Goal: Task Accomplishment & Management: Manage account settings

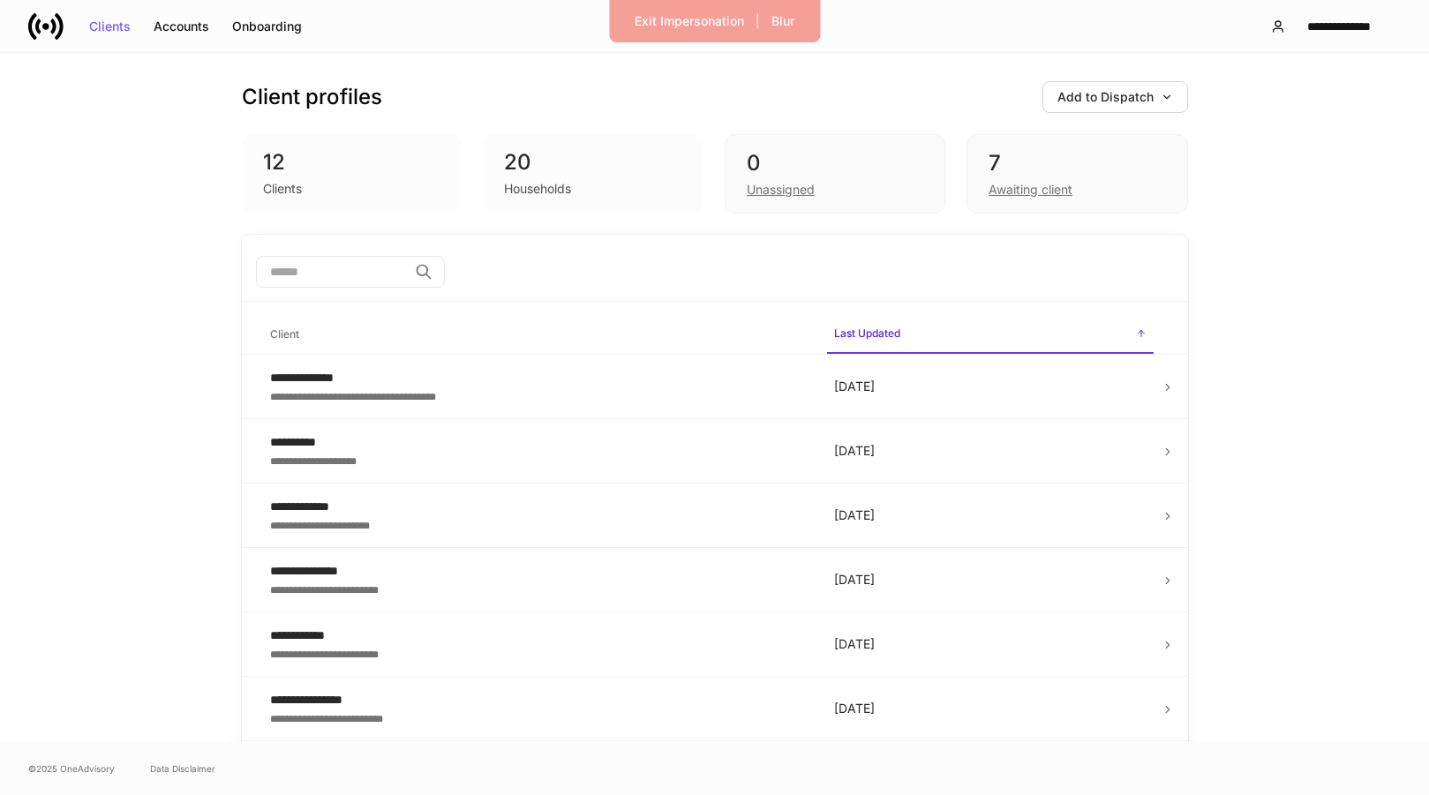
click at [517, 179] on div "Households" at bounding box center [593, 186] width 178 height 21
click at [329, 180] on div "Clients" at bounding box center [352, 186] width 178 height 21
click at [289, 185] on div "Clients" at bounding box center [282, 189] width 39 height 18
click at [1014, 191] on div "Awaiting client" at bounding box center [1030, 190] width 84 height 18
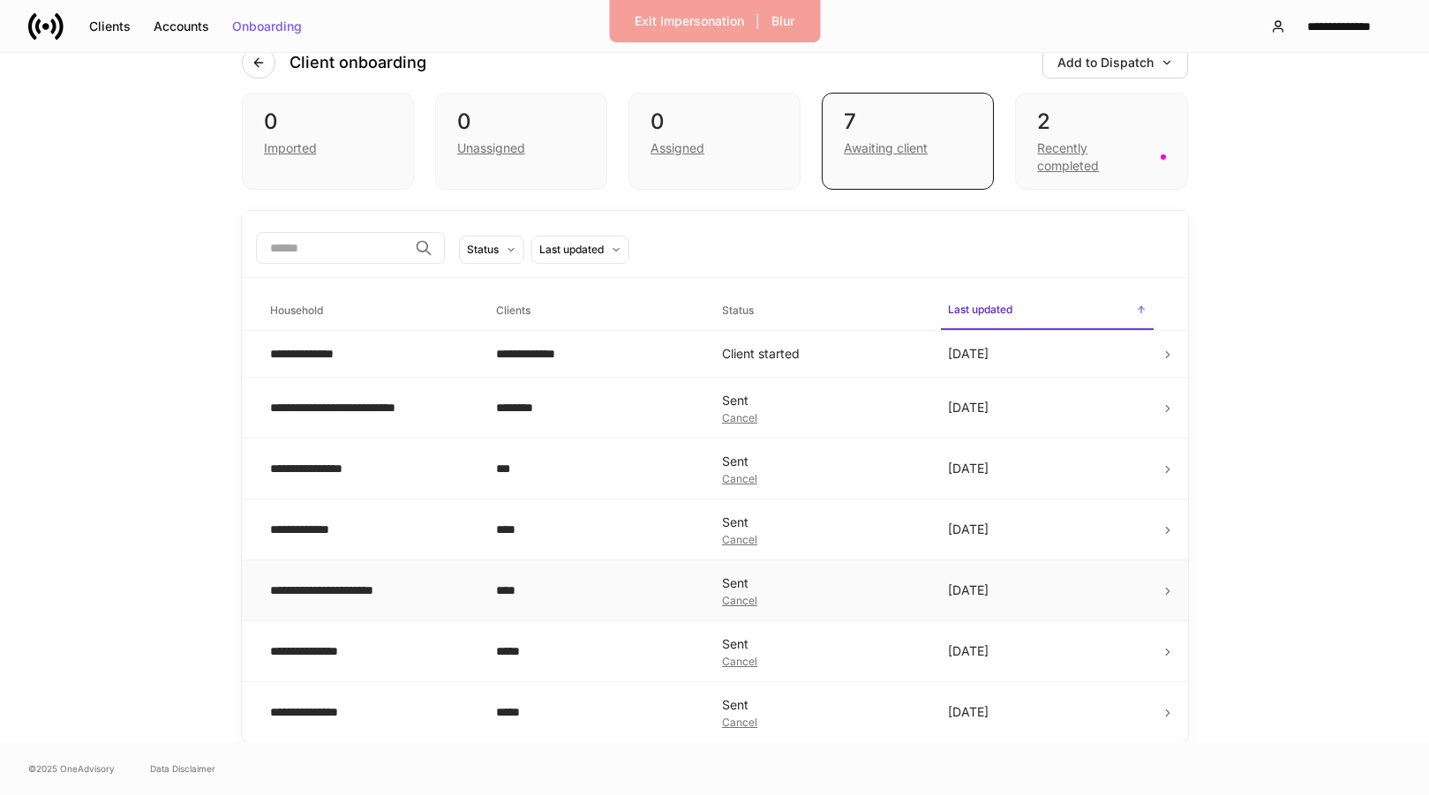
scroll to position [9, 0]
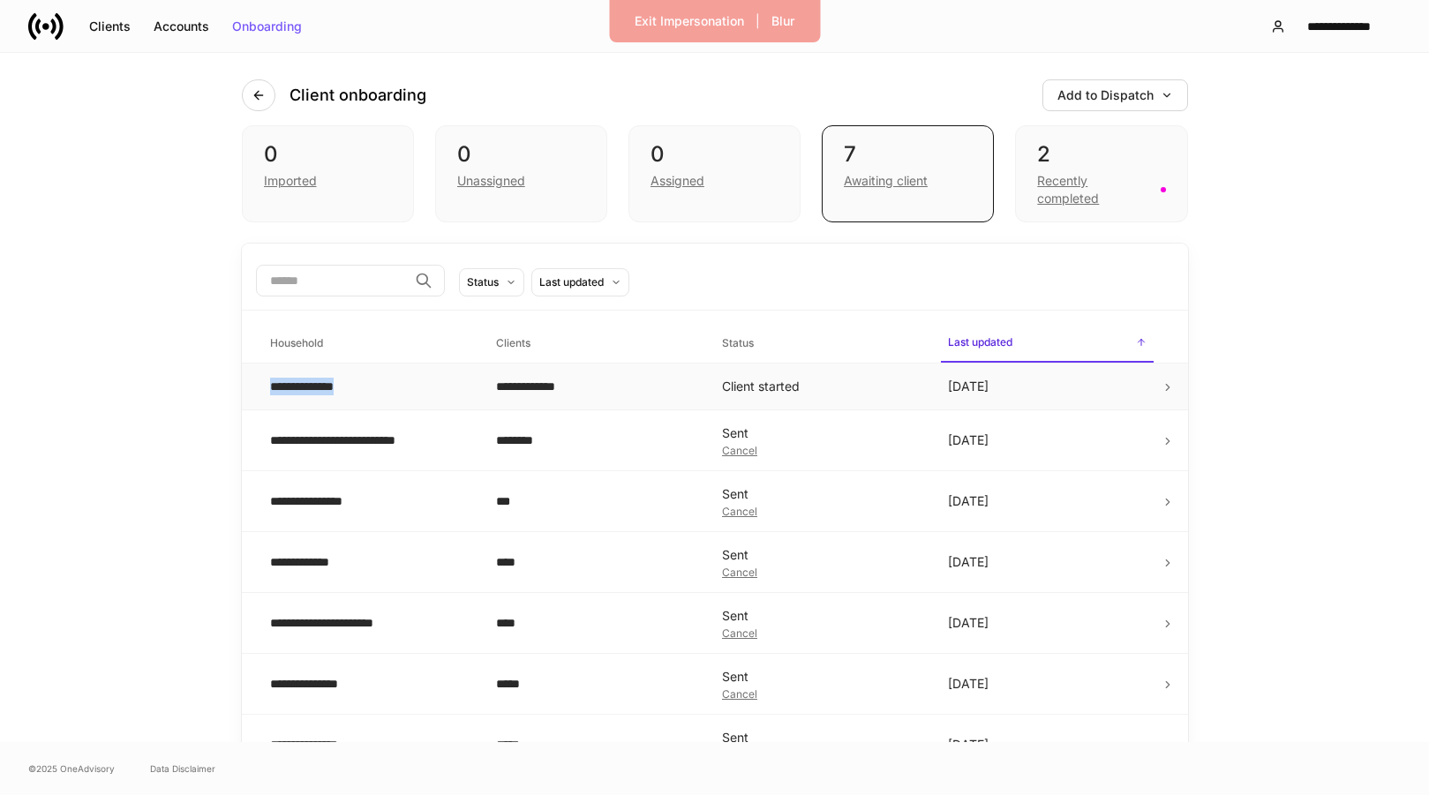
drag, startPoint x: 472, startPoint y: 378, endPoint x: 282, endPoint y: 397, distance: 190.7
click at [282, 397] on td "**********" at bounding box center [369, 387] width 226 height 47
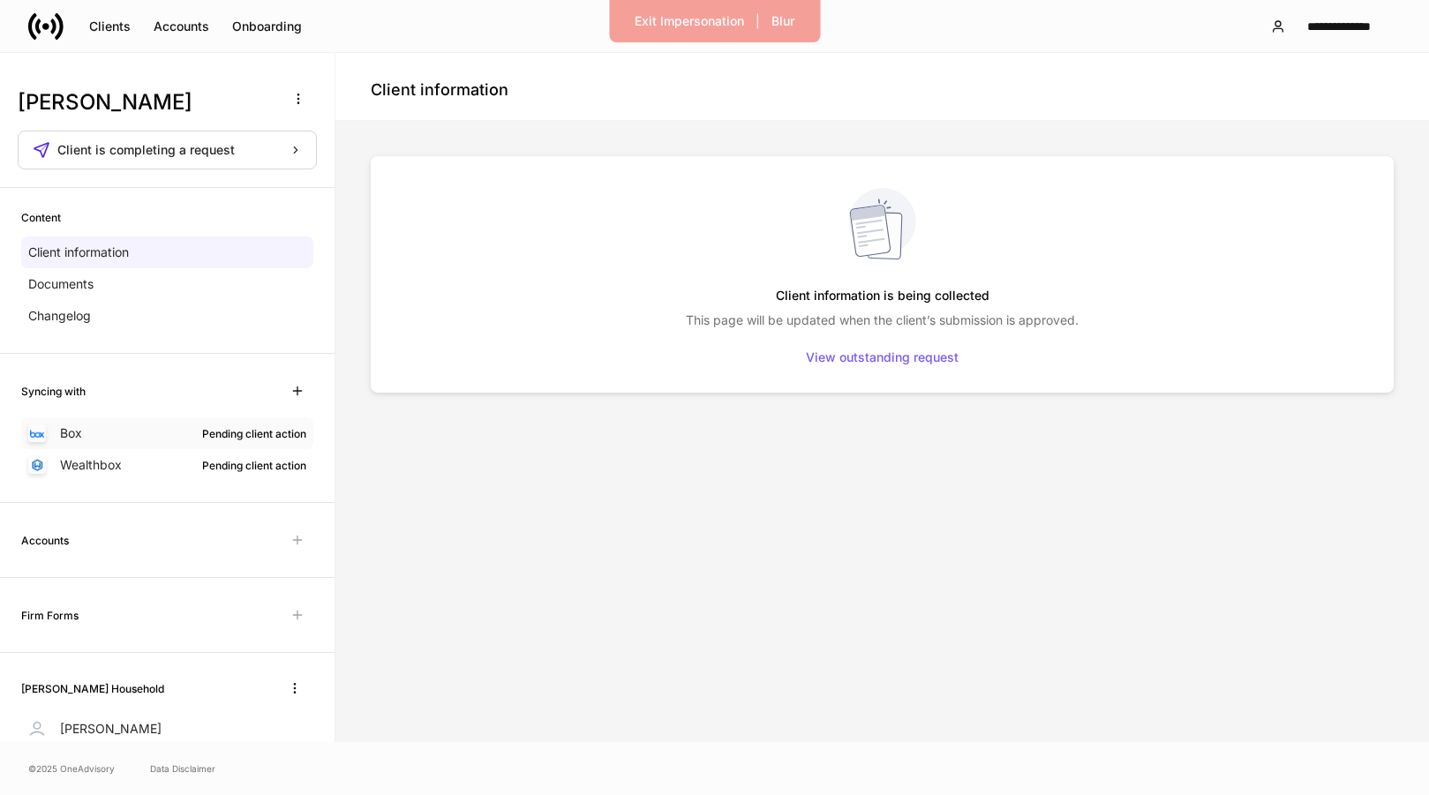
click at [175, 439] on div "Box Pending client action" at bounding box center [167, 433] width 292 height 32
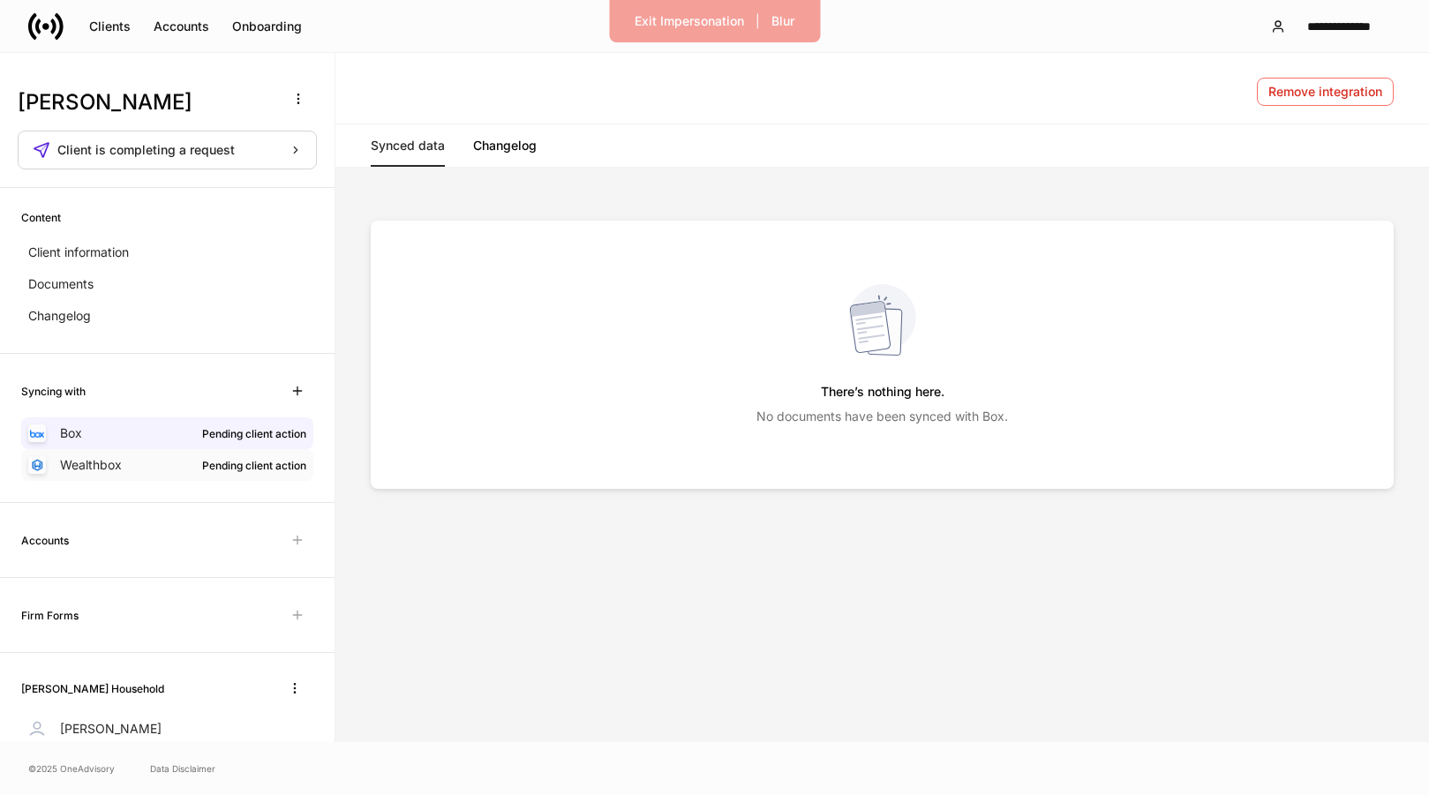
click at [202, 465] on div "Pending client action" at bounding box center [254, 465] width 104 height 17
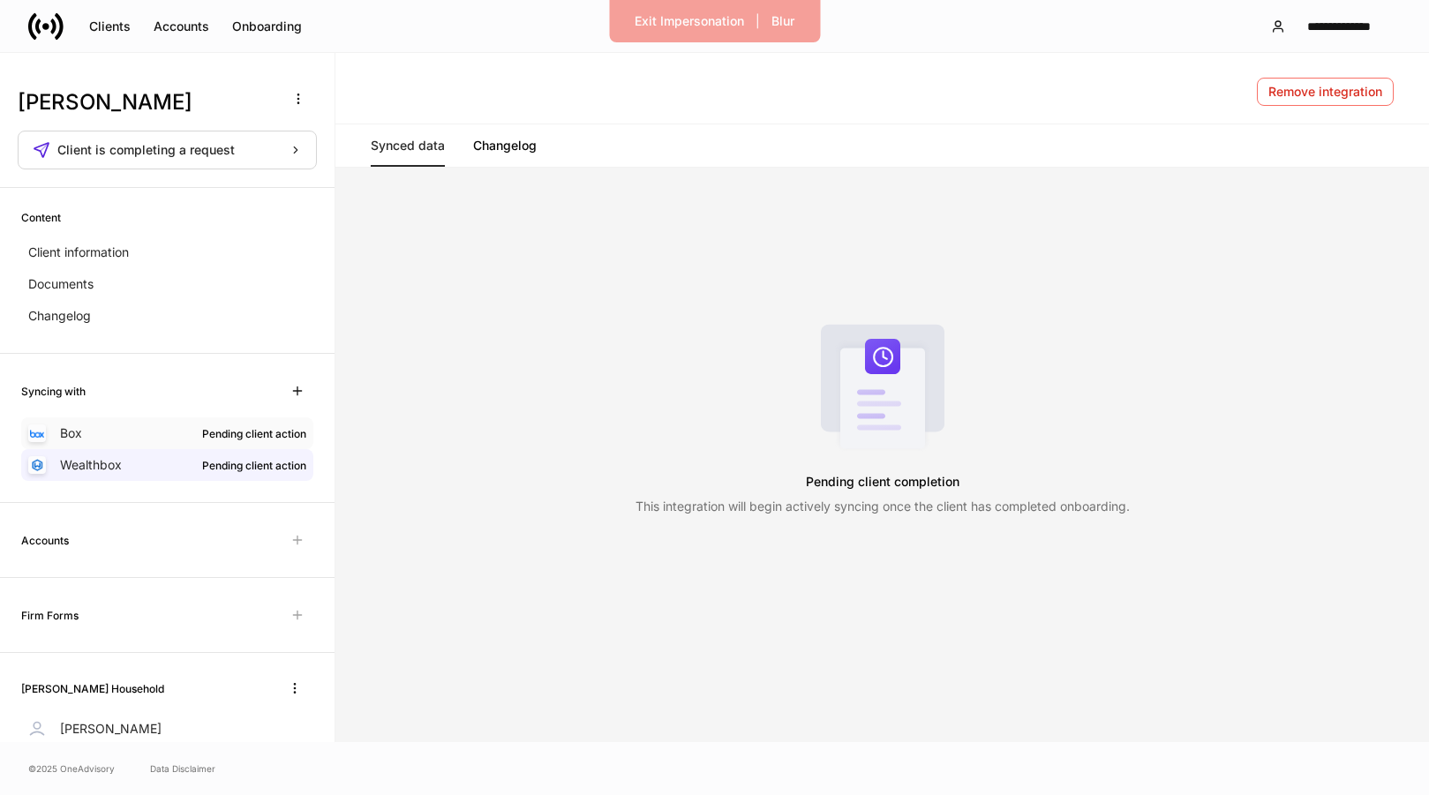
click at [189, 427] on div "Box Pending client action" at bounding box center [167, 433] width 292 height 32
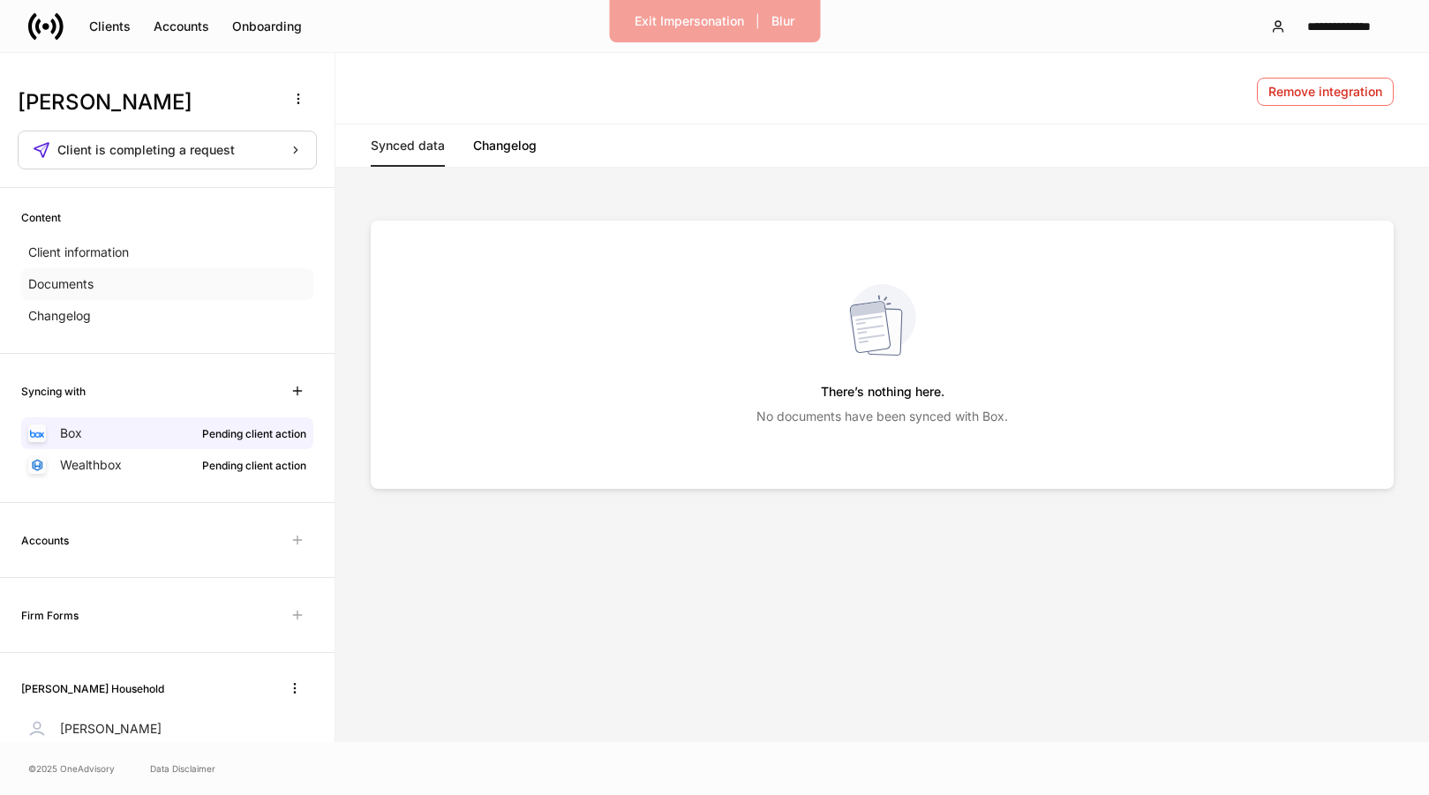
click at [147, 270] on div "Documents" at bounding box center [167, 284] width 292 height 32
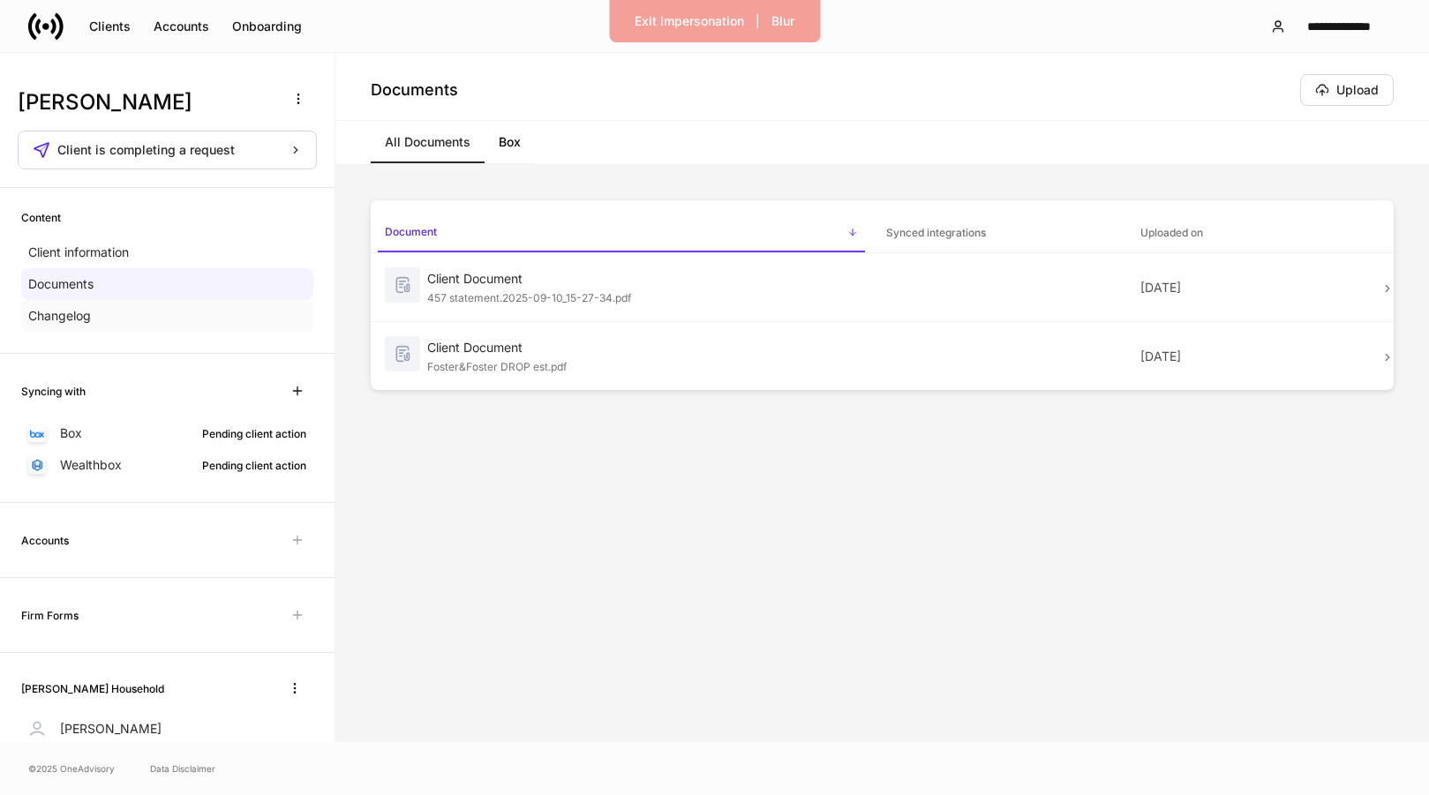
click at [139, 304] on div "Changelog" at bounding box center [167, 316] width 292 height 32
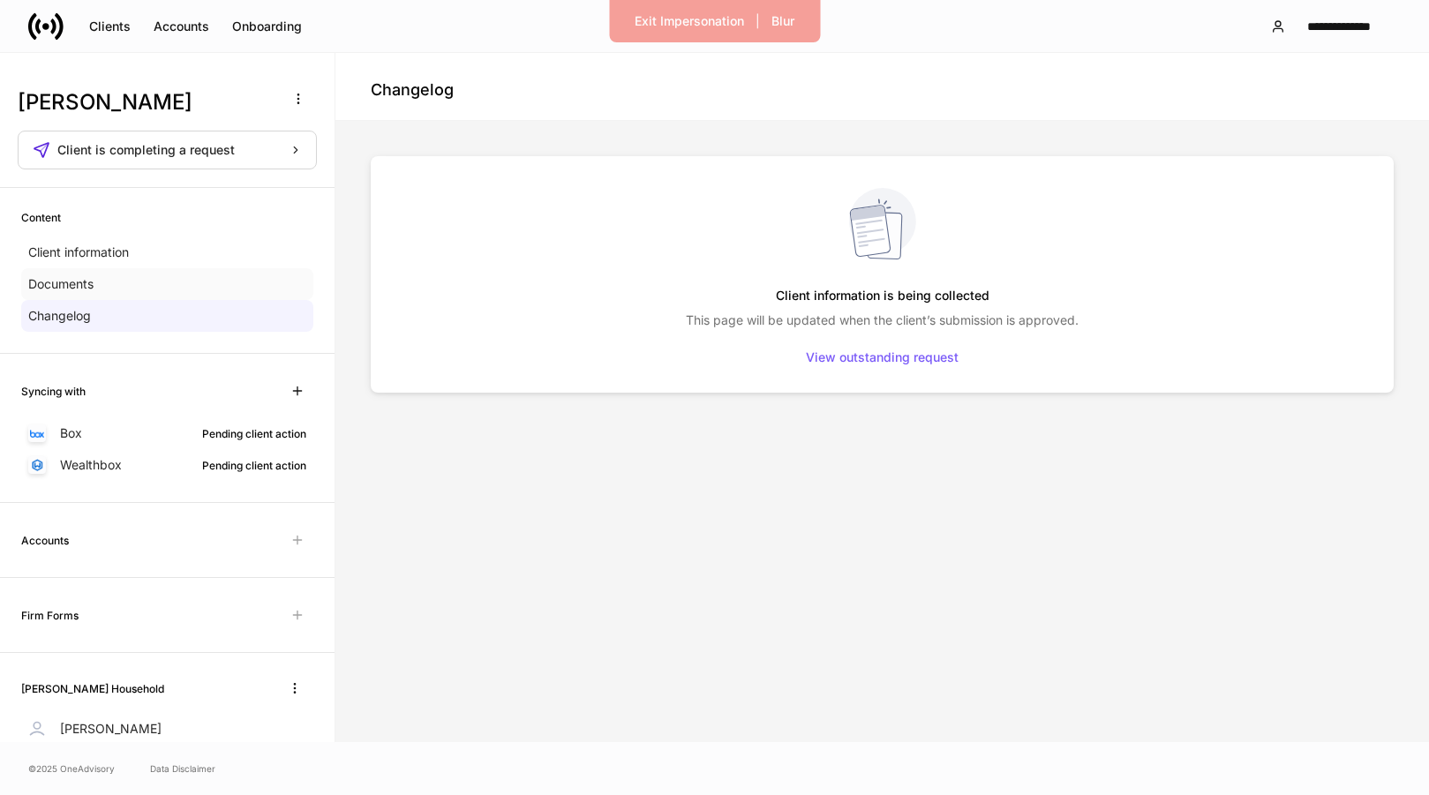
click at [155, 278] on div "Documents" at bounding box center [167, 284] width 292 height 32
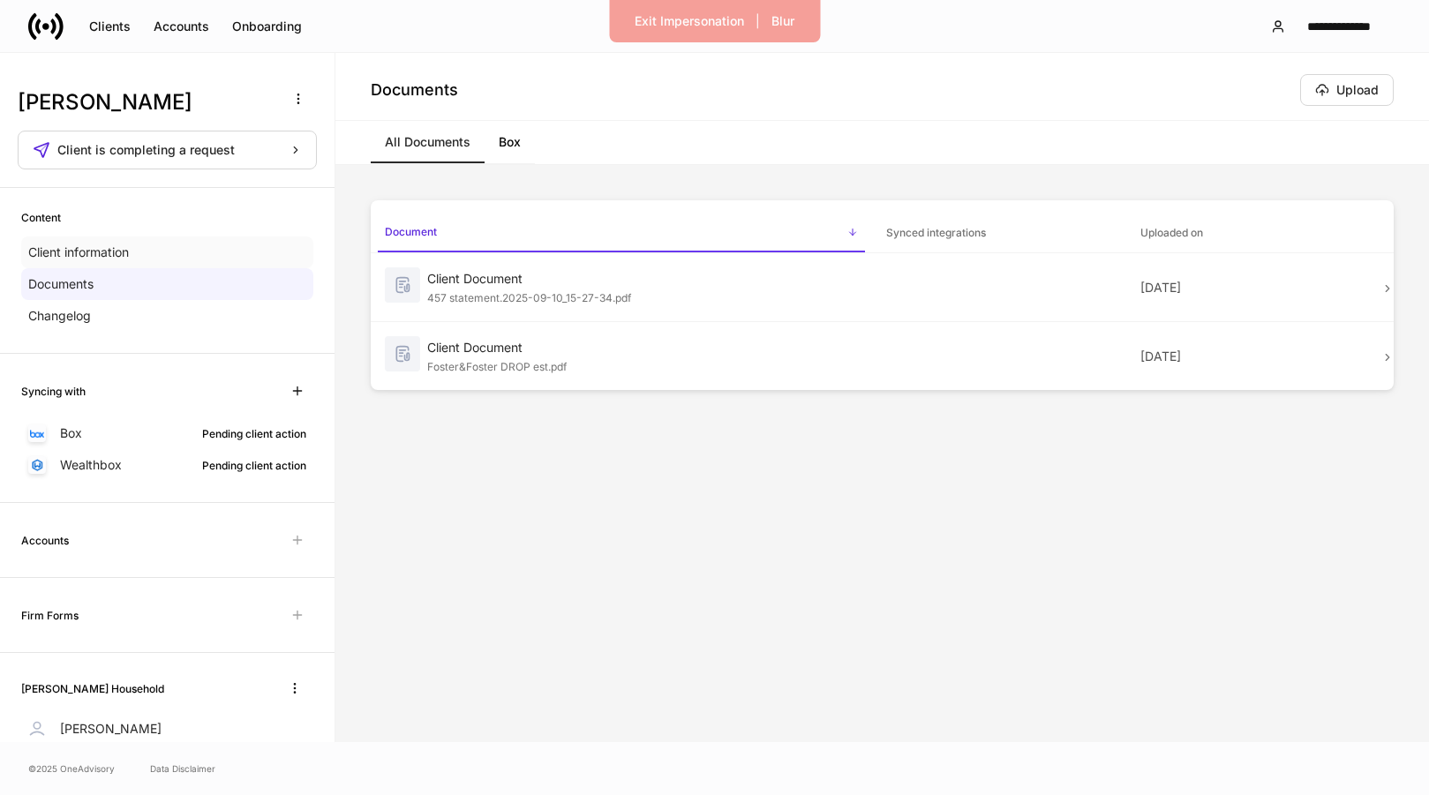
click at [129, 242] on div "Client information" at bounding box center [167, 252] width 292 height 32
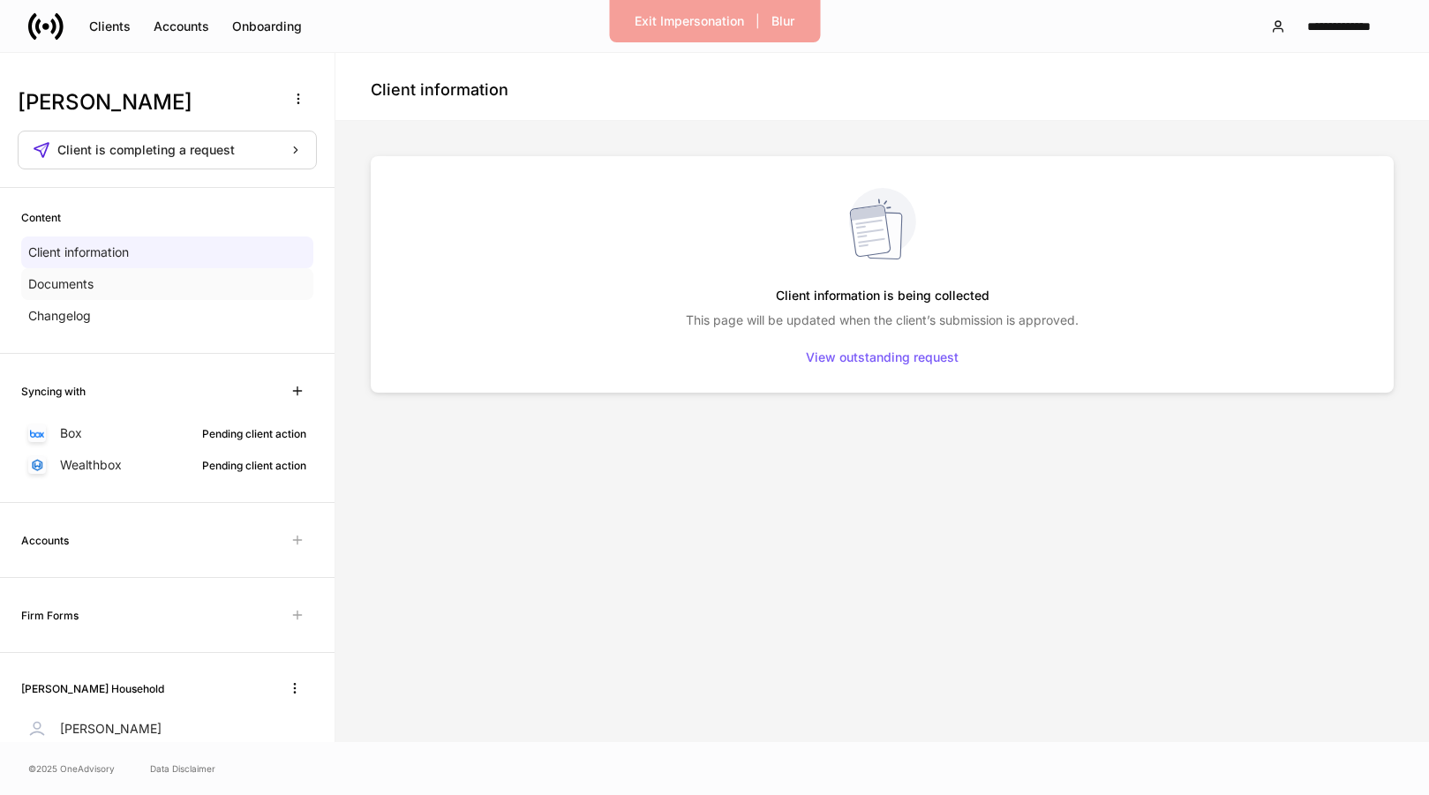
click at [153, 282] on div "Documents" at bounding box center [167, 284] width 292 height 32
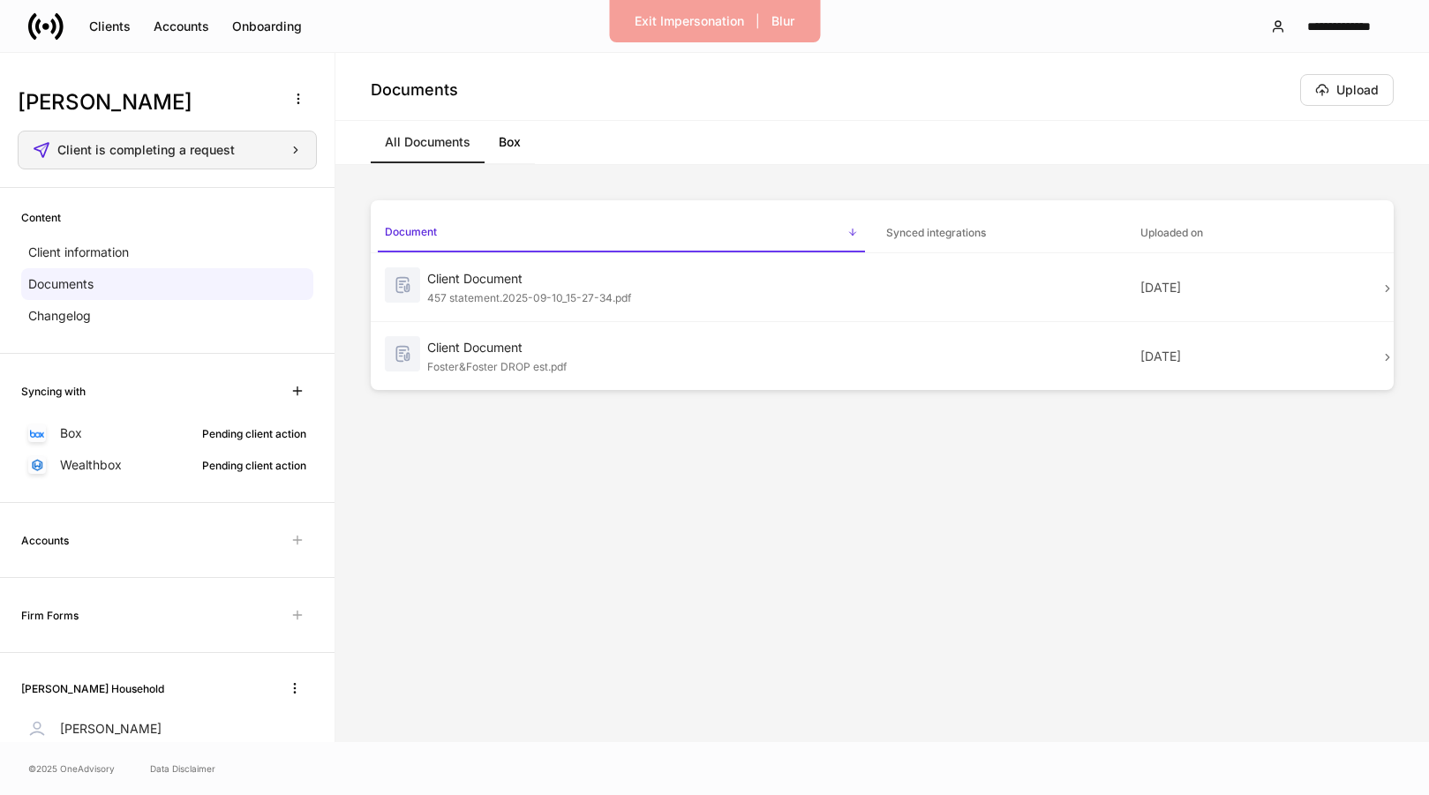
click at [190, 152] on span "Client is completing a request" at bounding box center [145, 150] width 177 height 12
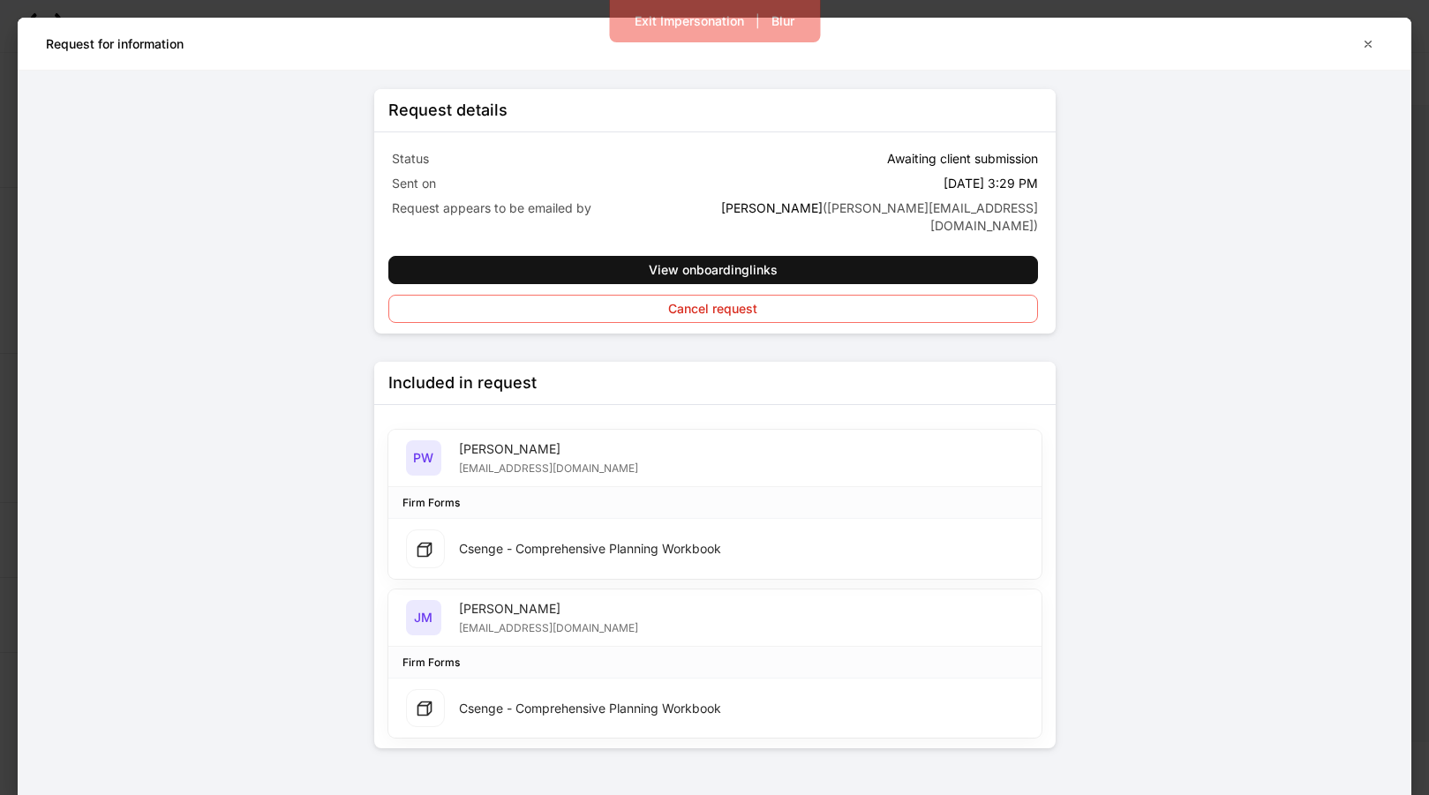
scroll to position [44, 0]
click at [326, 415] on div "Request details Status Awaiting client submission Sent on Aug 15 at 3:29 PM Req…" at bounding box center [715, 419] width 794 height 786
click at [334, 349] on div "Request details Status Awaiting client submission Sent on Aug 15 at 3:29 PM Req…" at bounding box center [715, 419] width 794 height 786
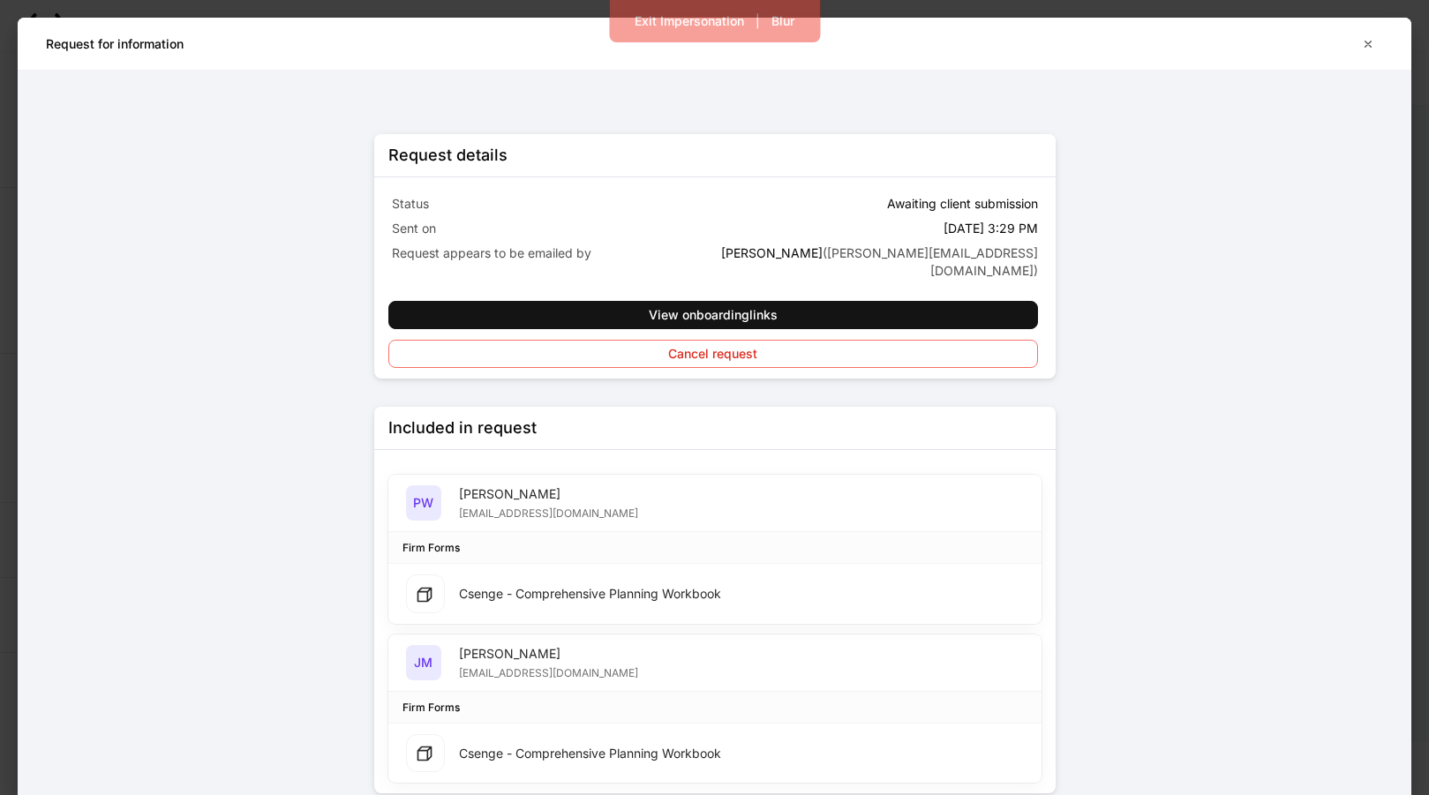
scroll to position [8, 0]
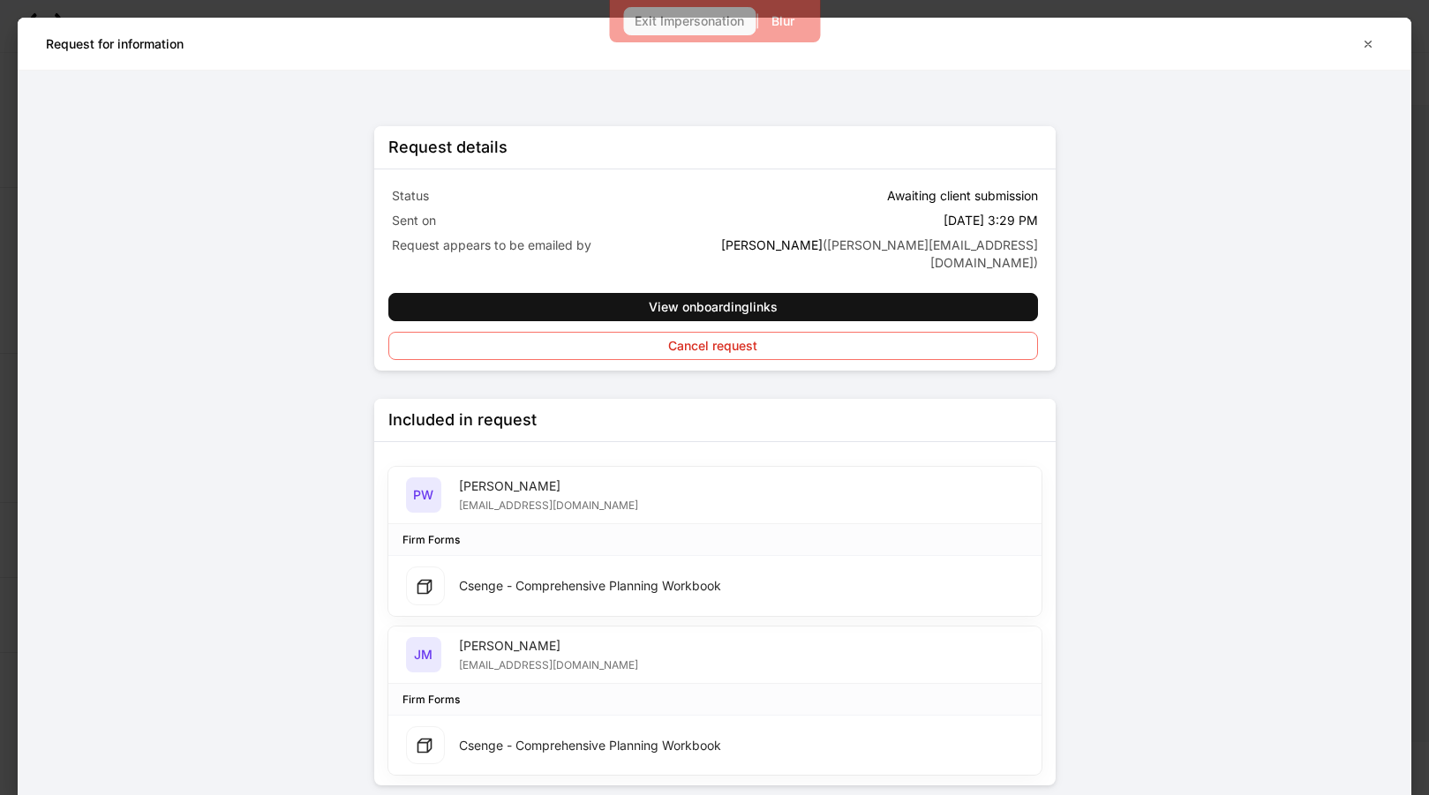
click at [678, 21] on div "Exit Impersonation" at bounding box center [688, 21] width 109 height 12
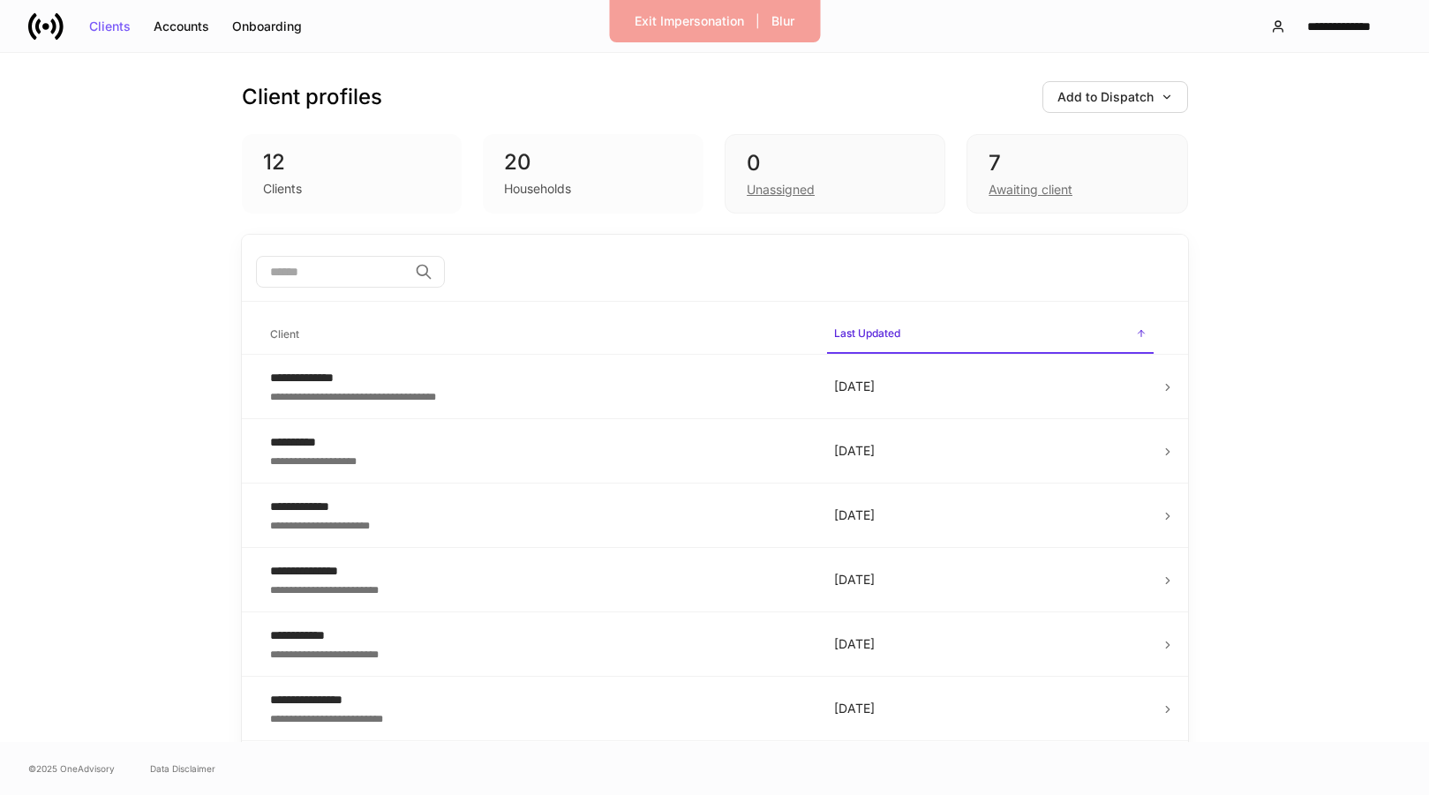
scroll to position [13, 0]
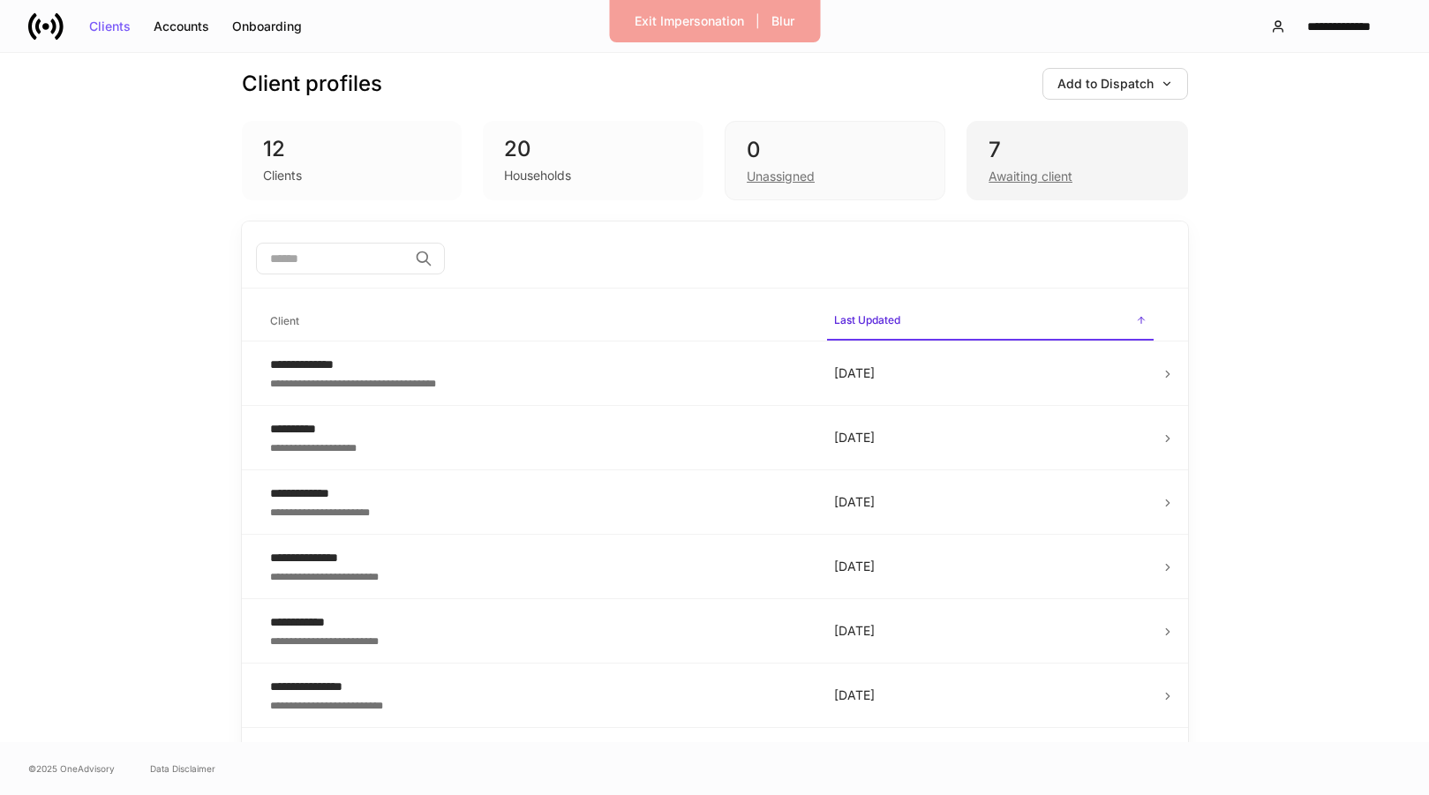
click at [1099, 157] on div "7" at bounding box center [1076, 150] width 176 height 28
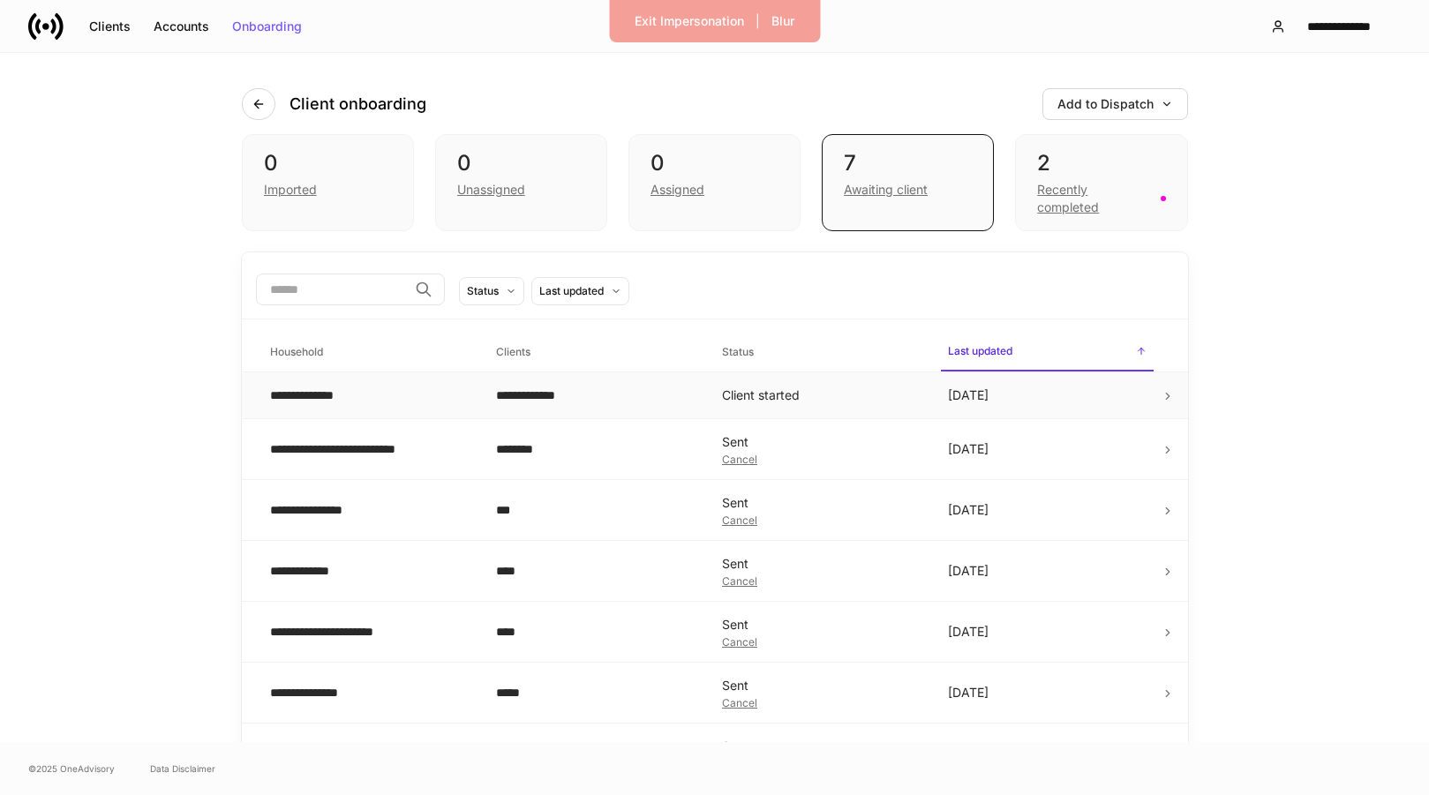
click at [551, 411] on td "**********" at bounding box center [595, 395] width 226 height 47
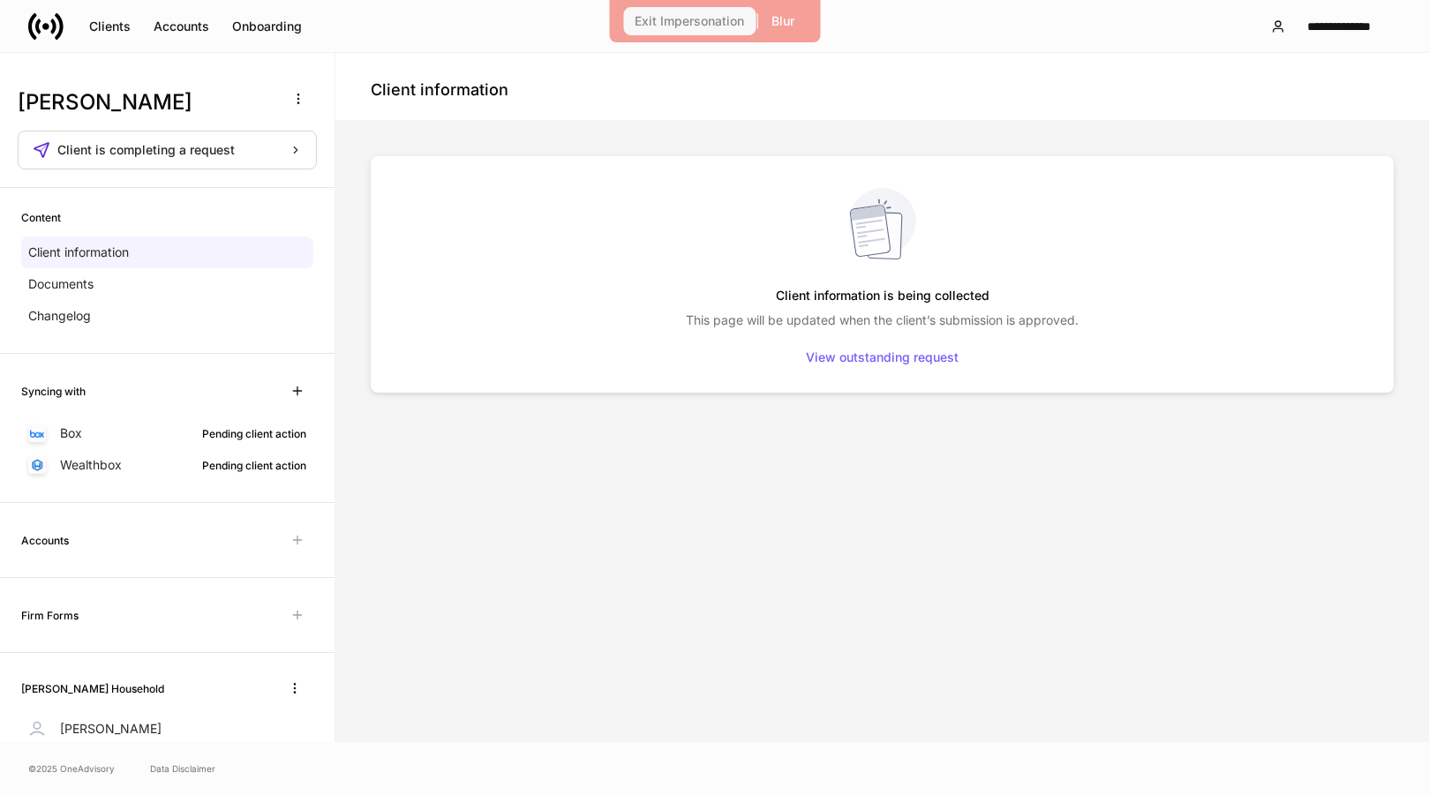
click at [674, 29] on button "Exit Impersonation" at bounding box center [689, 21] width 132 height 28
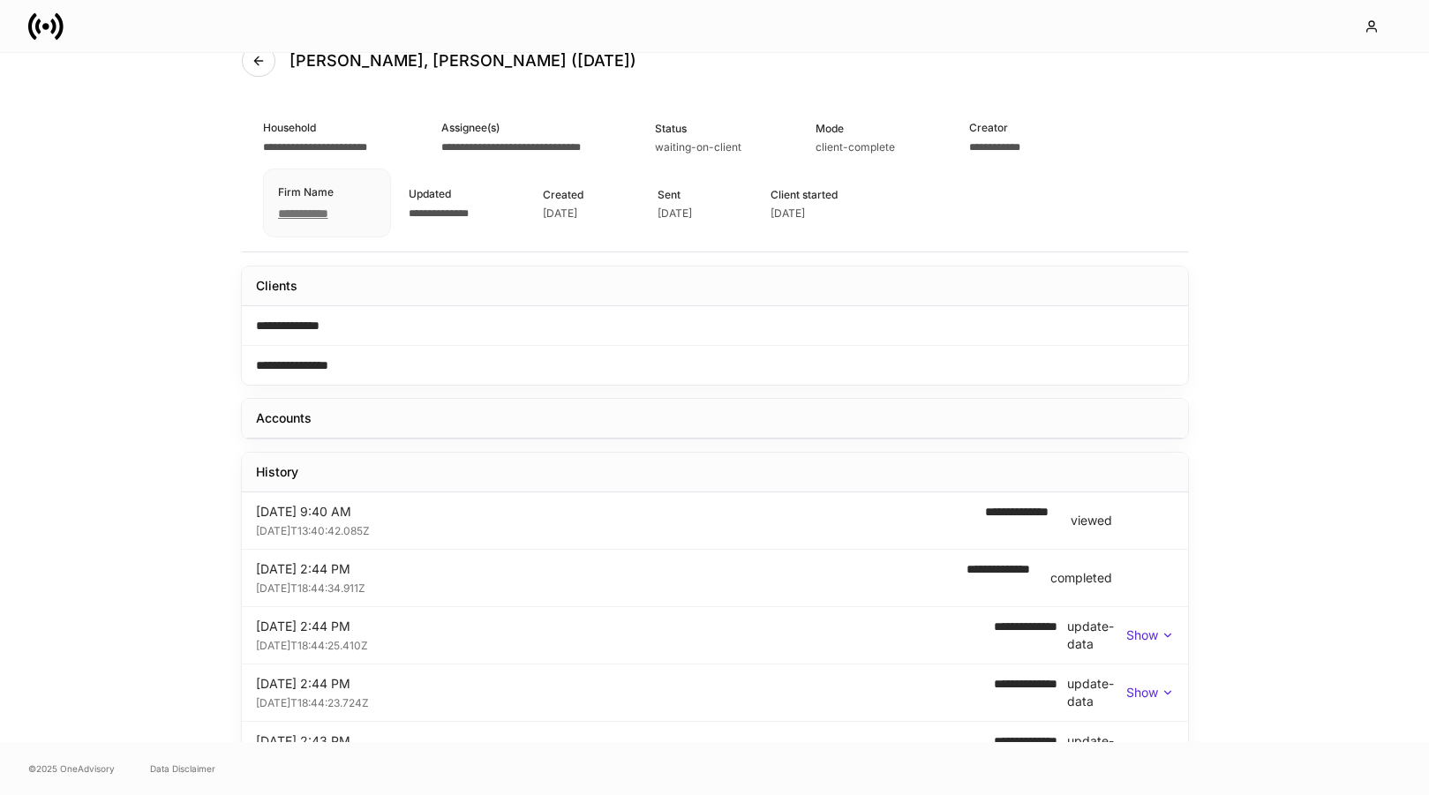
scroll to position [77, 0]
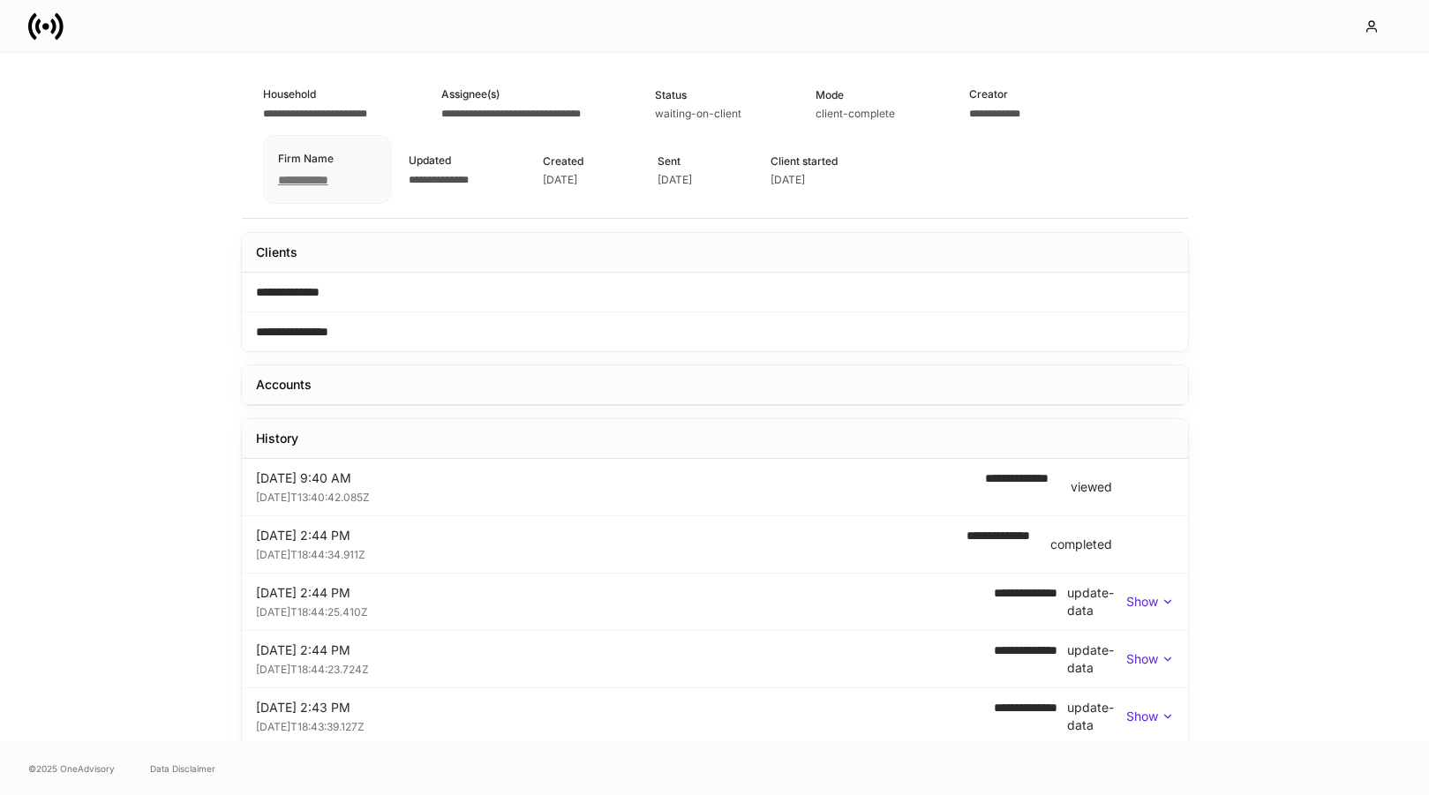
click at [317, 544] on div "[DATE]T18:44:34.911Z" at bounding box center [604, 553] width 697 height 18
click at [1138, 604] on p "Show" at bounding box center [1142, 602] width 32 height 18
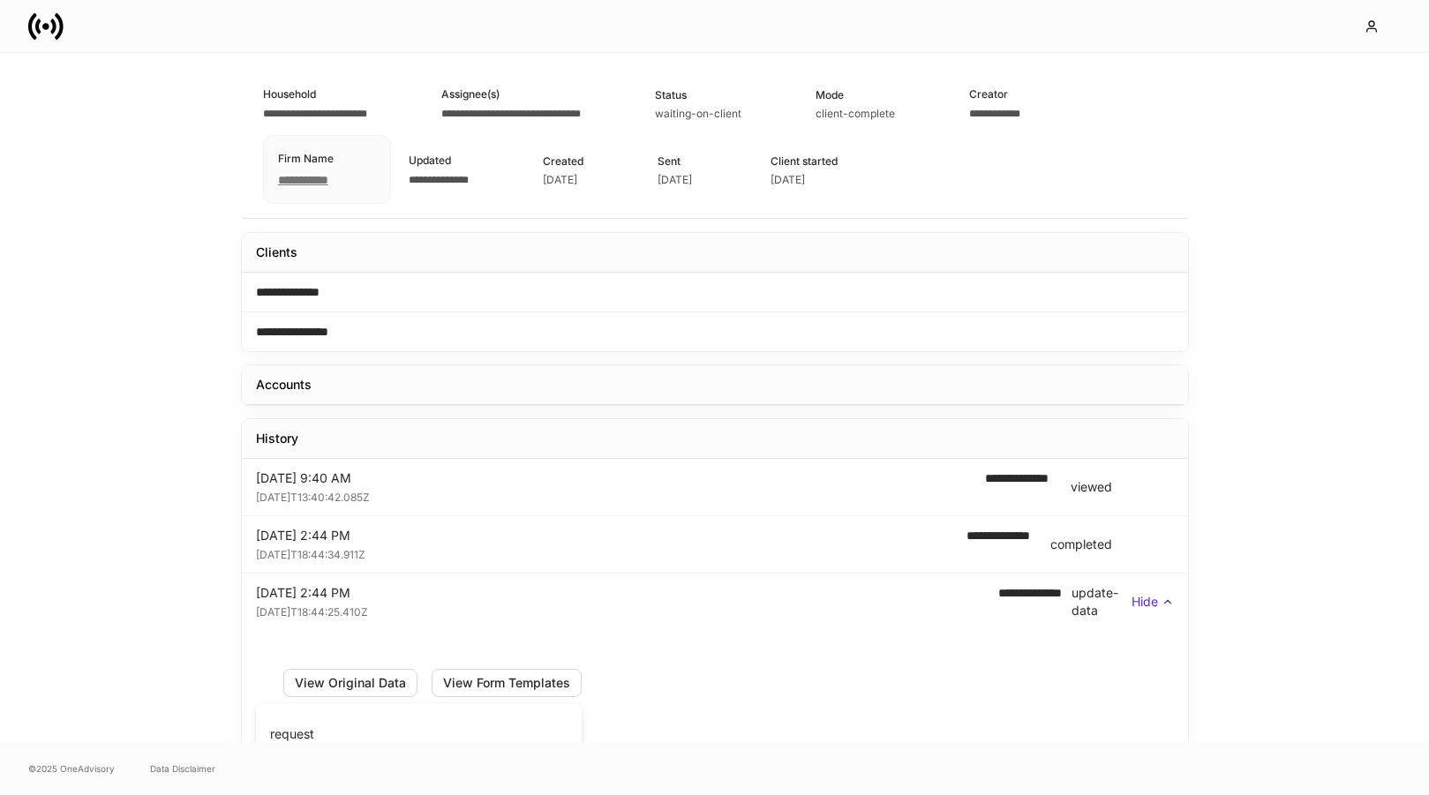
click at [1138, 604] on p "Hide" at bounding box center [1144, 602] width 26 height 18
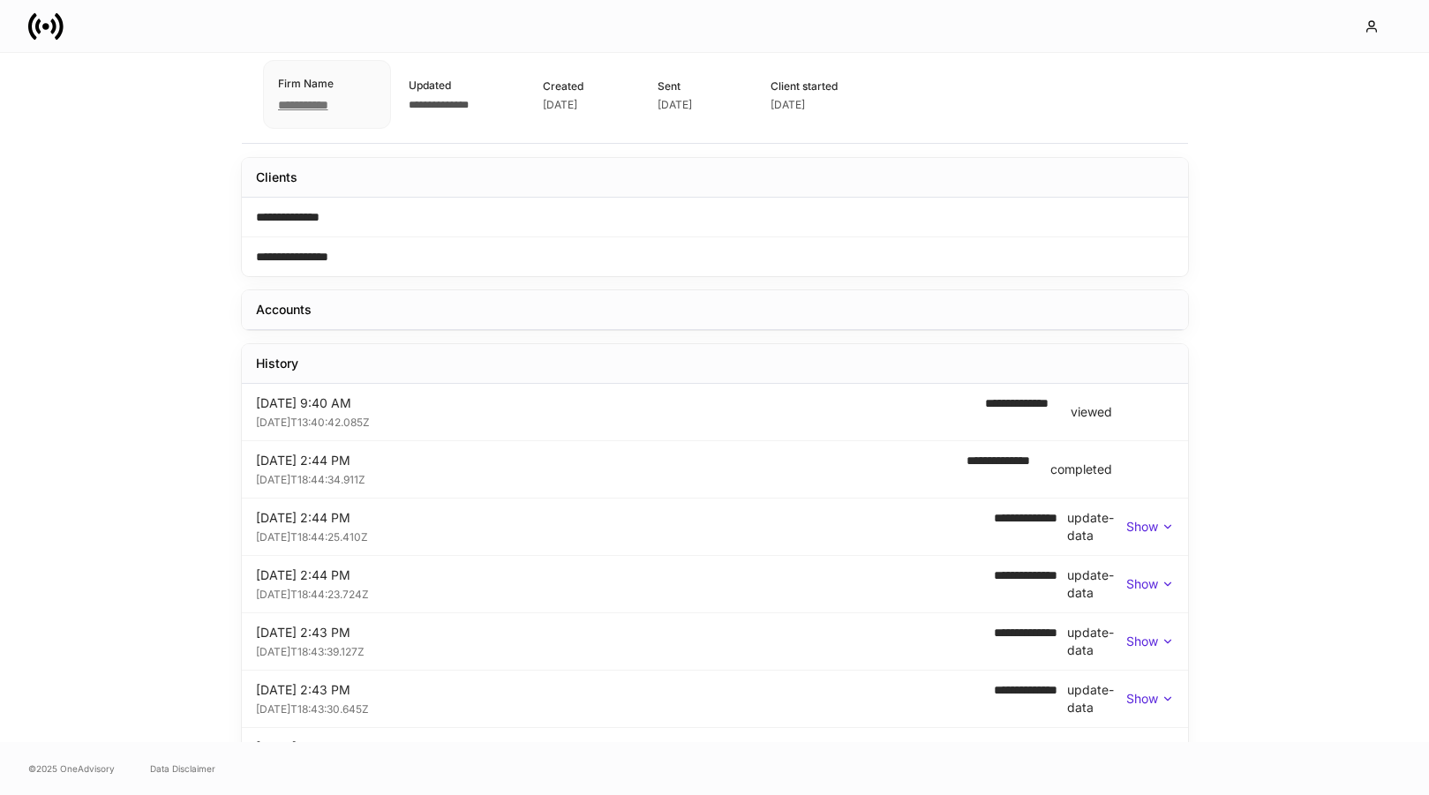
scroll to position [116, 0]
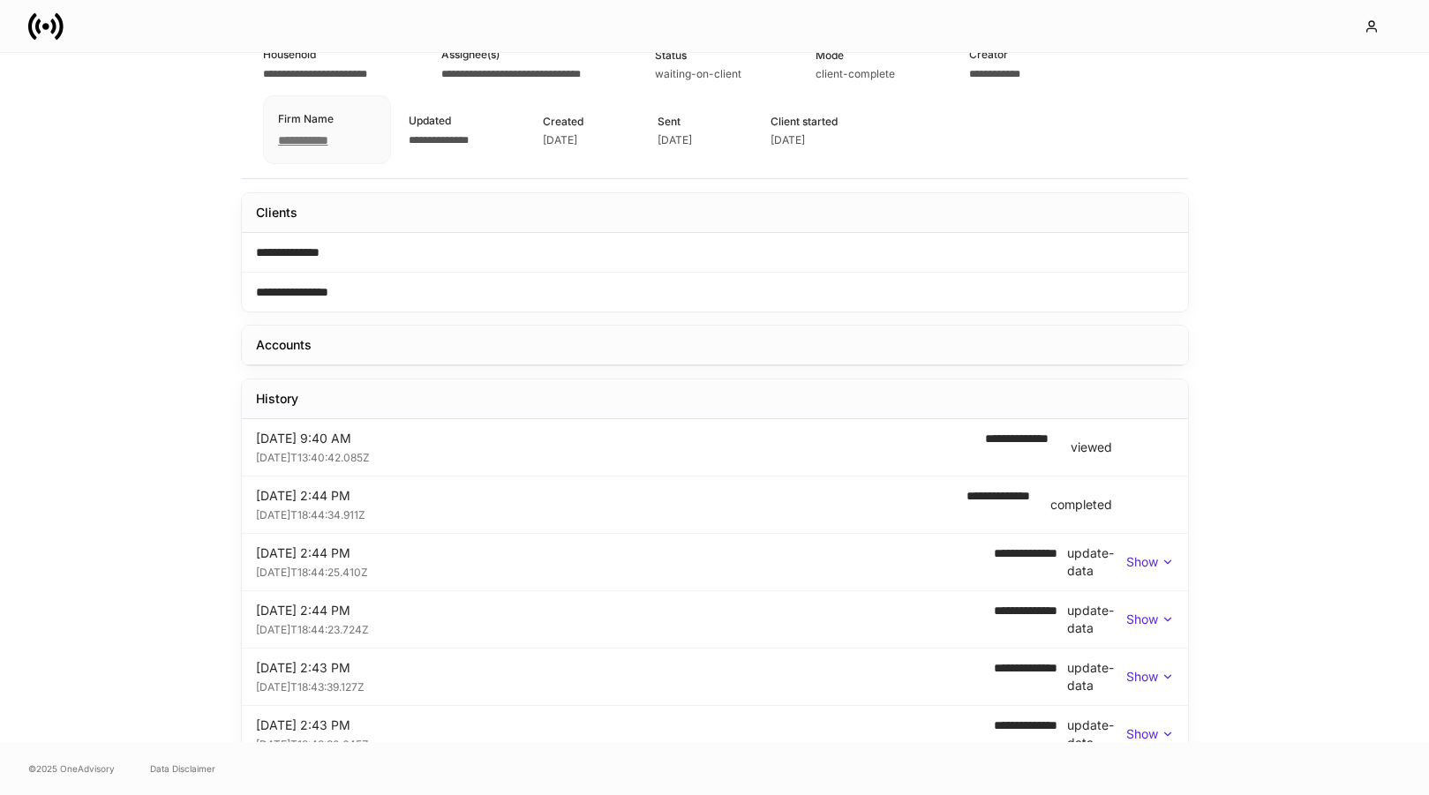
click at [289, 344] on div "Accounts" at bounding box center [284, 345] width 56 height 18
click at [1003, 512] on span "**********" at bounding box center [1000, 504] width 69 height 35
click at [1091, 507] on div "completed" at bounding box center [1081, 505] width 62 height 18
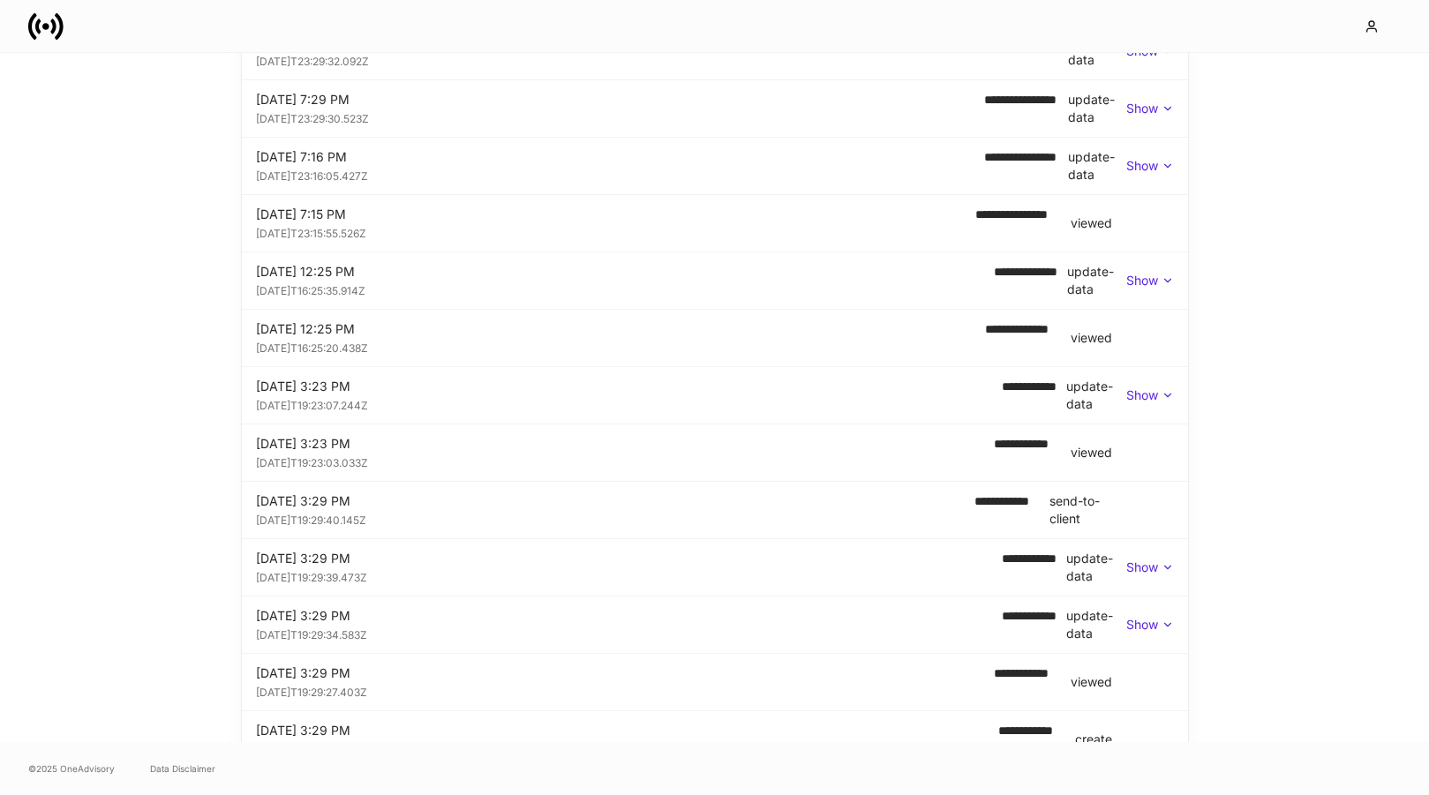
scroll to position [971, 0]
click at [1128, 624] on p "Show" at bounding box center [1142, 626] width 32 height 18
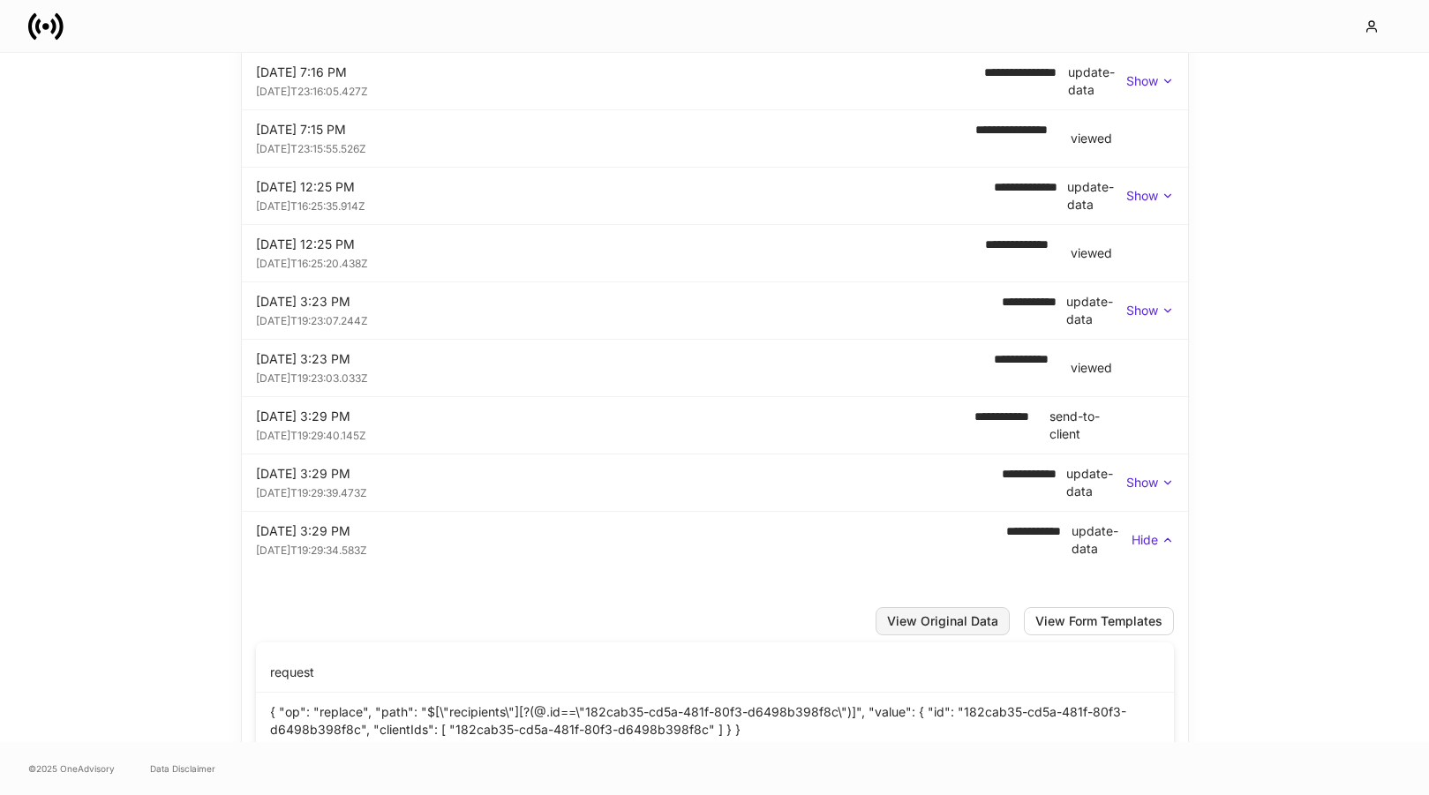
scroll to position [856, 0]
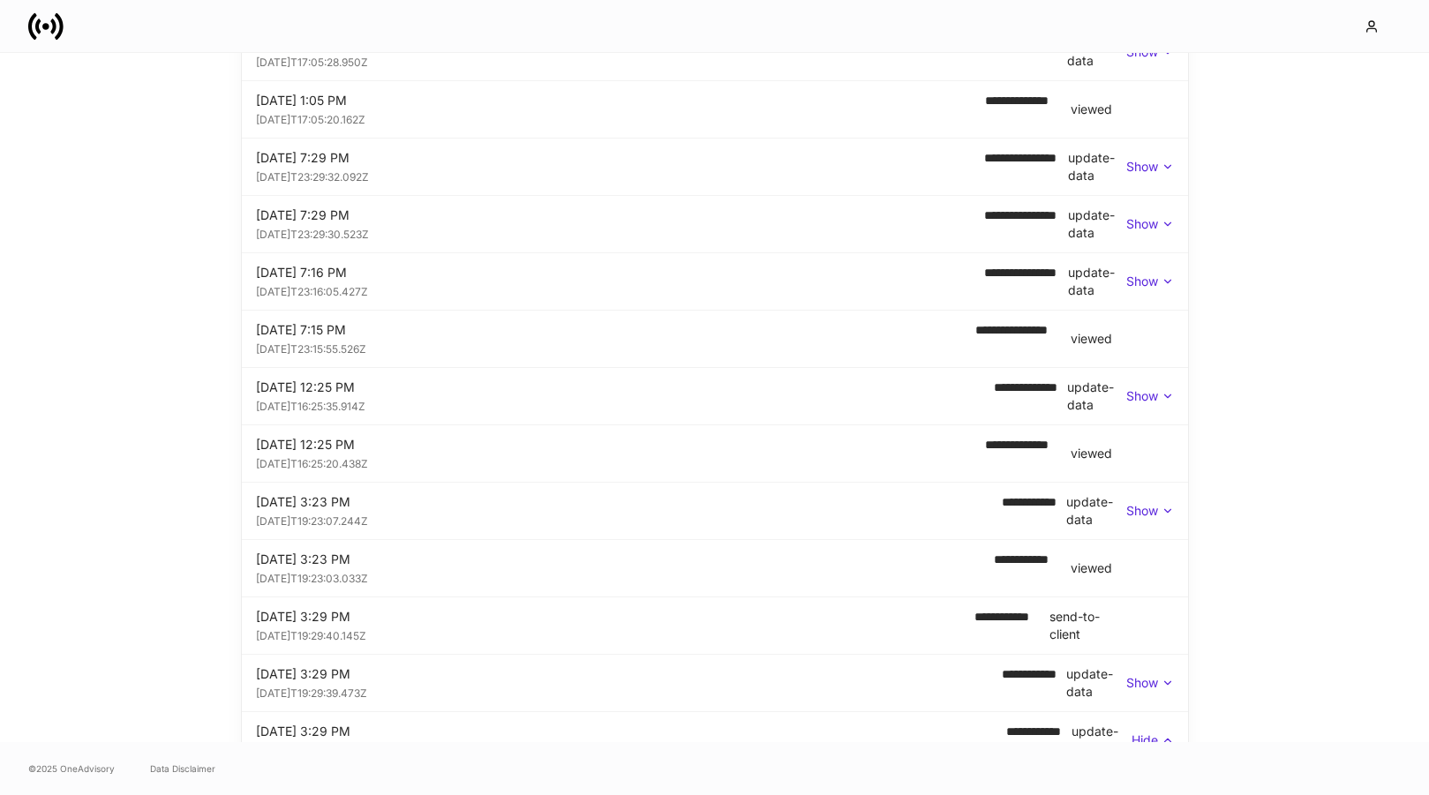
click at [1132, 406] on div "**********" at bounding box center [715, 396] width 918 height 35
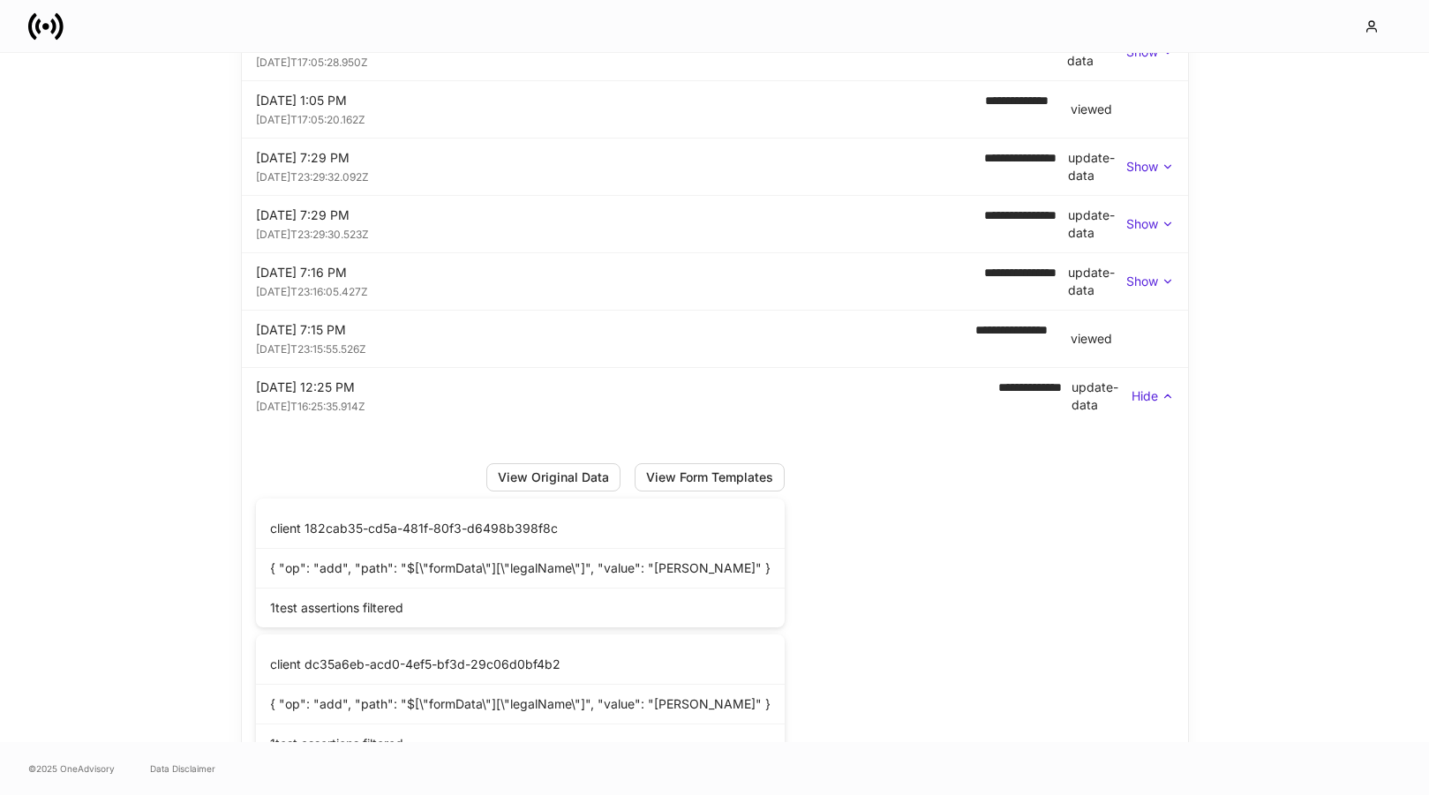
click at [1132, 406] on div "**********" at bounding box center [715, 396] width 918 height 35
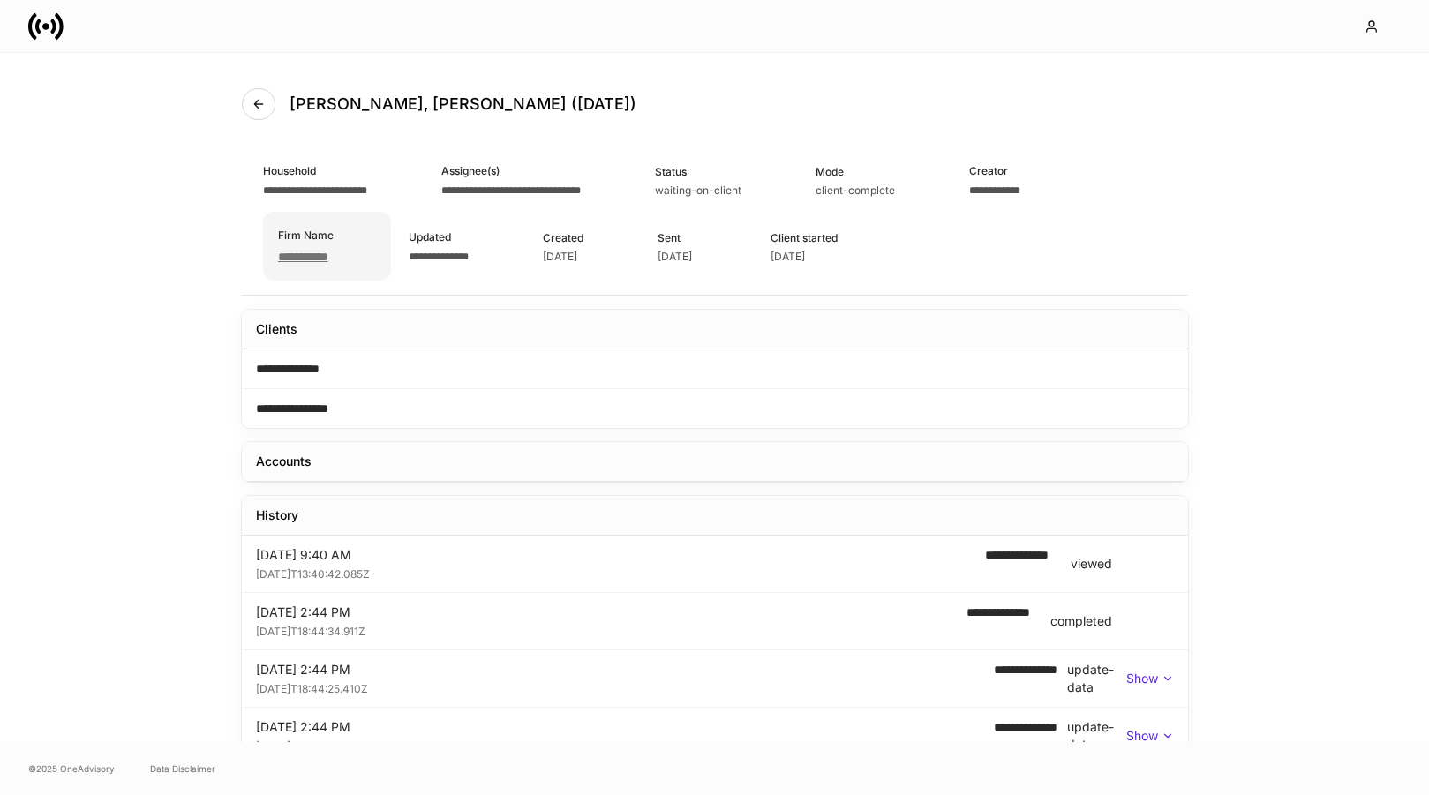
scroll to position [0, 0]
click at [251, 94] on button "button" at bounding box center [259, 104] width 34 height 32
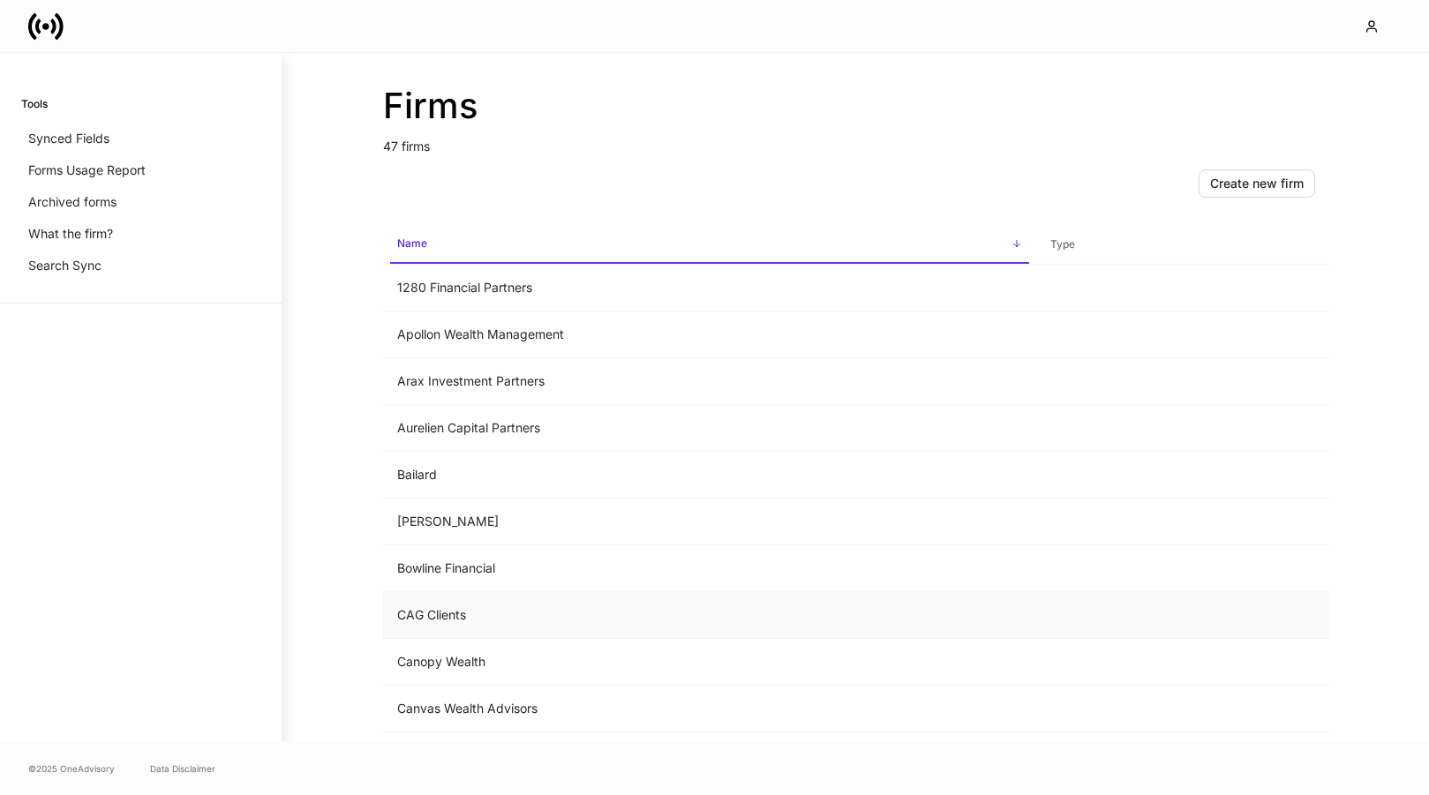
click at [500, 611] on td "CAG Clients" at bounding box center [709, 615] width 653 height 47
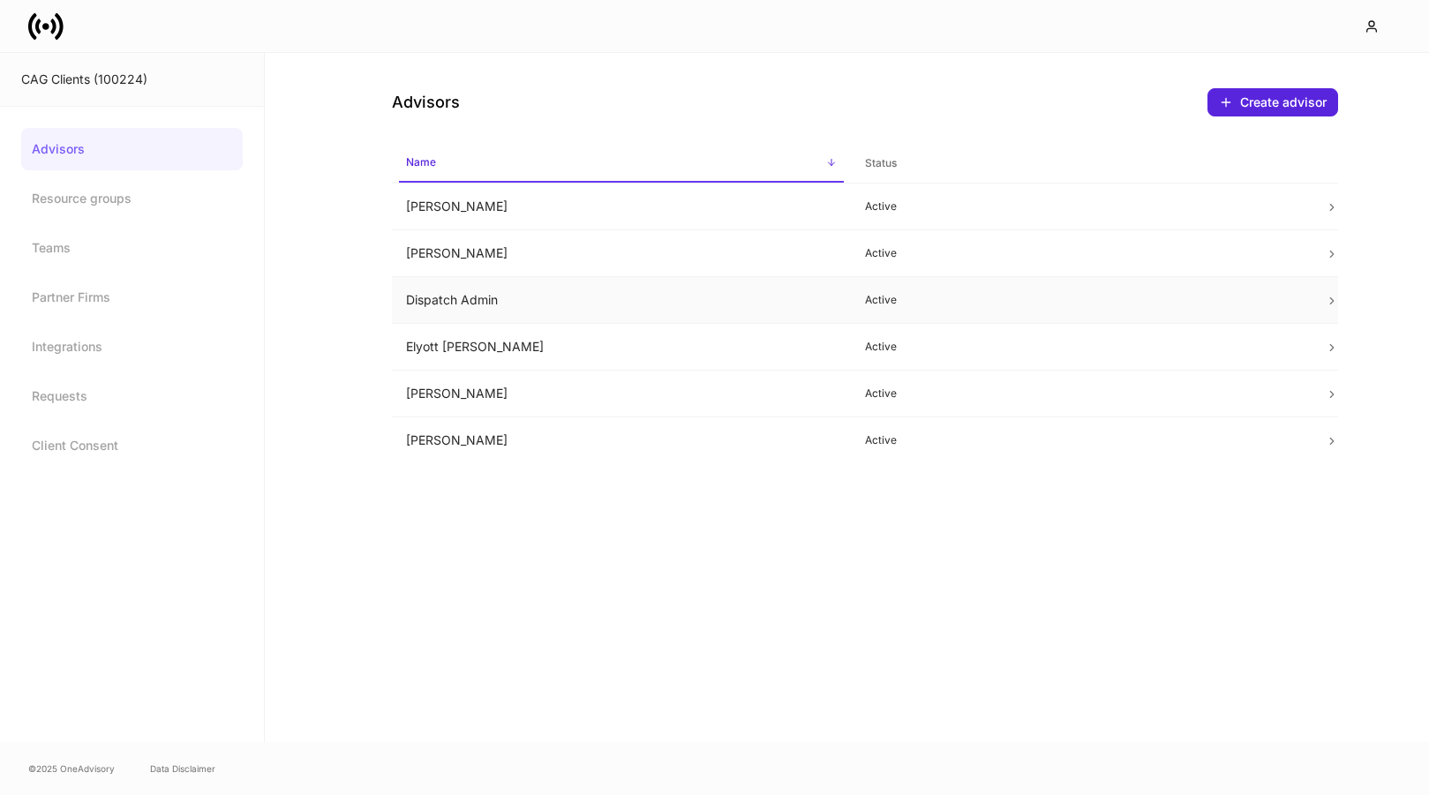
click at [462, 299] on td "Dispatch Admin" at bounding box center [622, 300] width 460 height 47
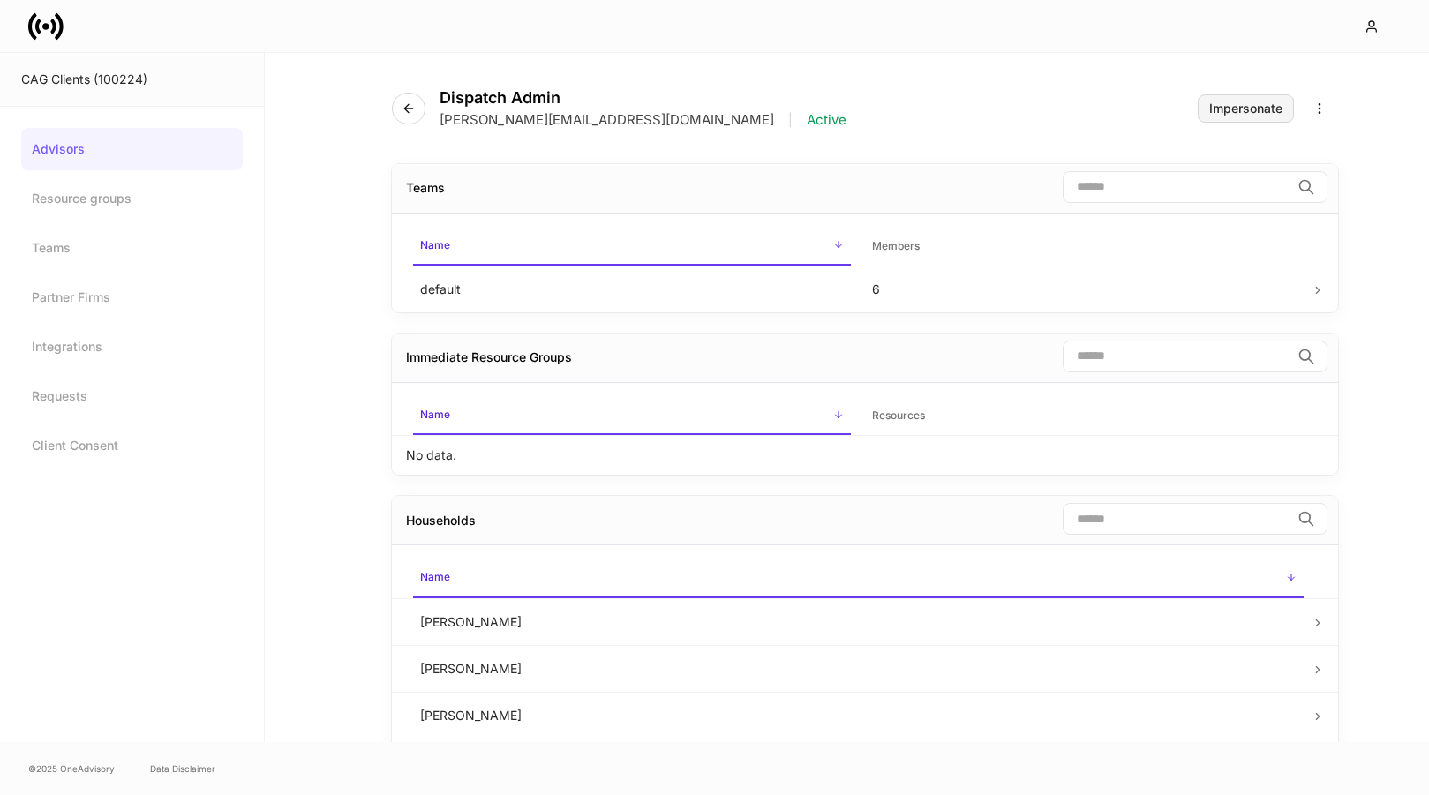
click at [1234, 112] on div "Impersonate" at bounding box center [1245, 108] width 73 height 12
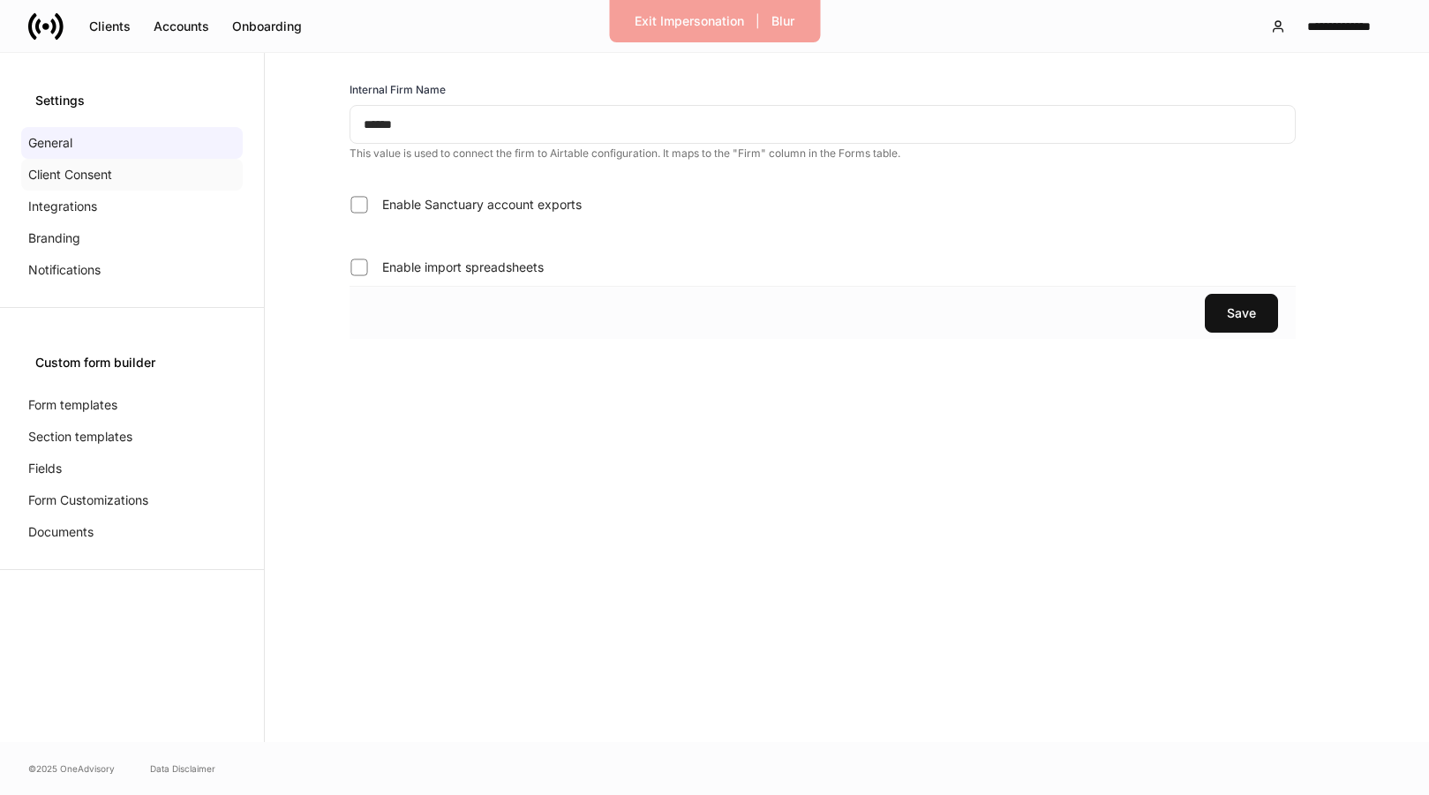
click at [127, 182] on div "Client Consent" at bounding box center [131, 175] width 221 height 32
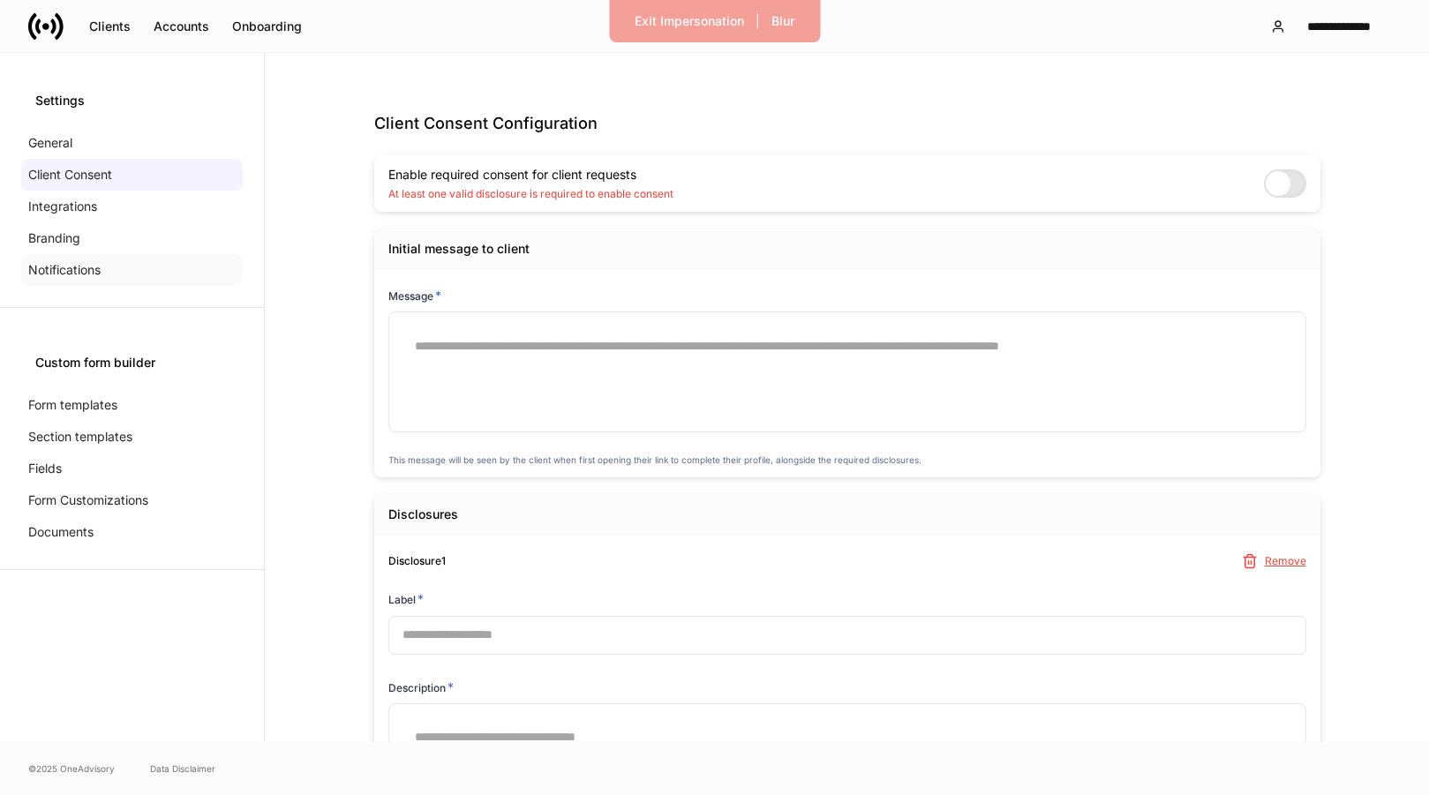
click at [98, 274] on p "Notifications" at bounding box center [64, 270] width 72 height 18
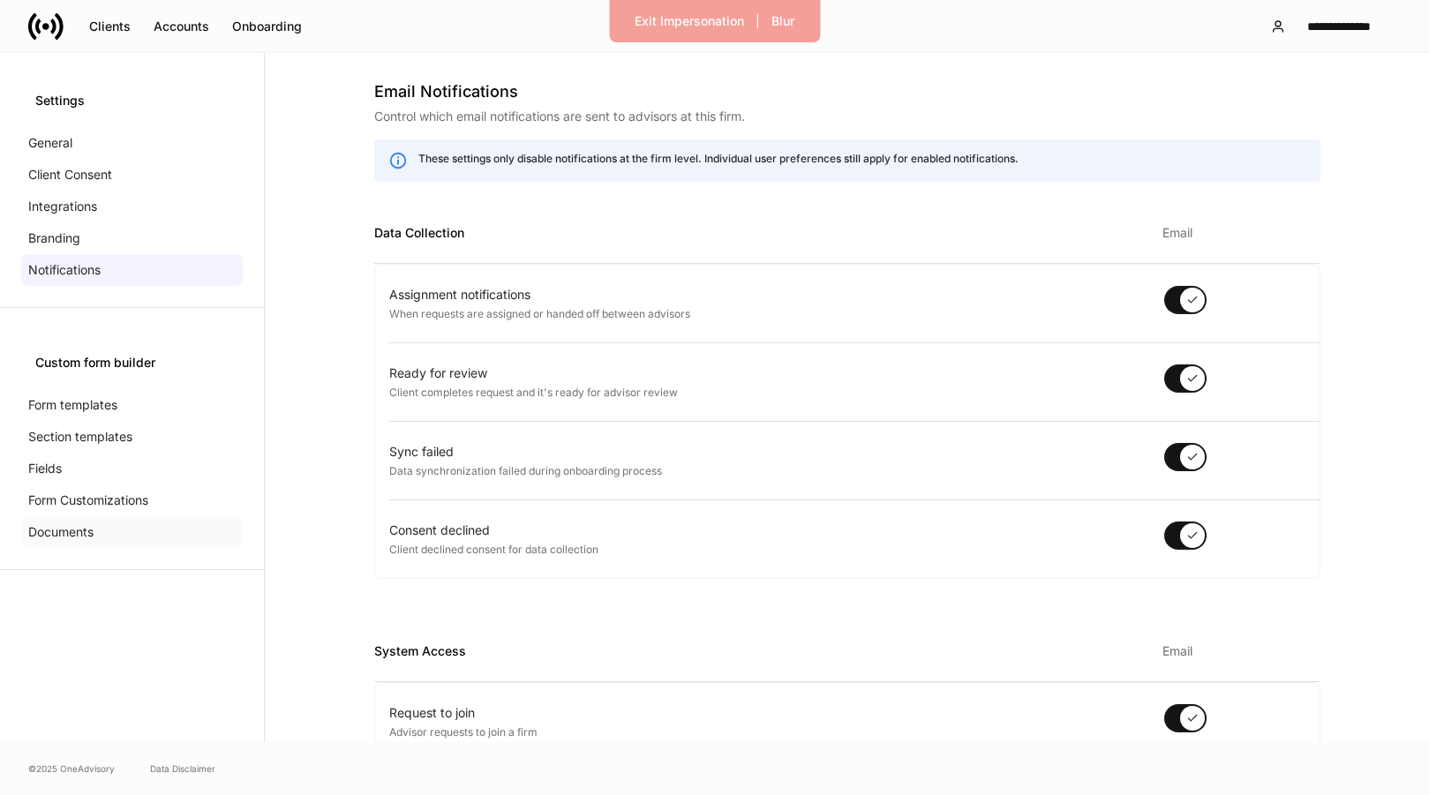
click at [92, 519] on div "Documents" at bounding box center [131, 532] width 221 height 32
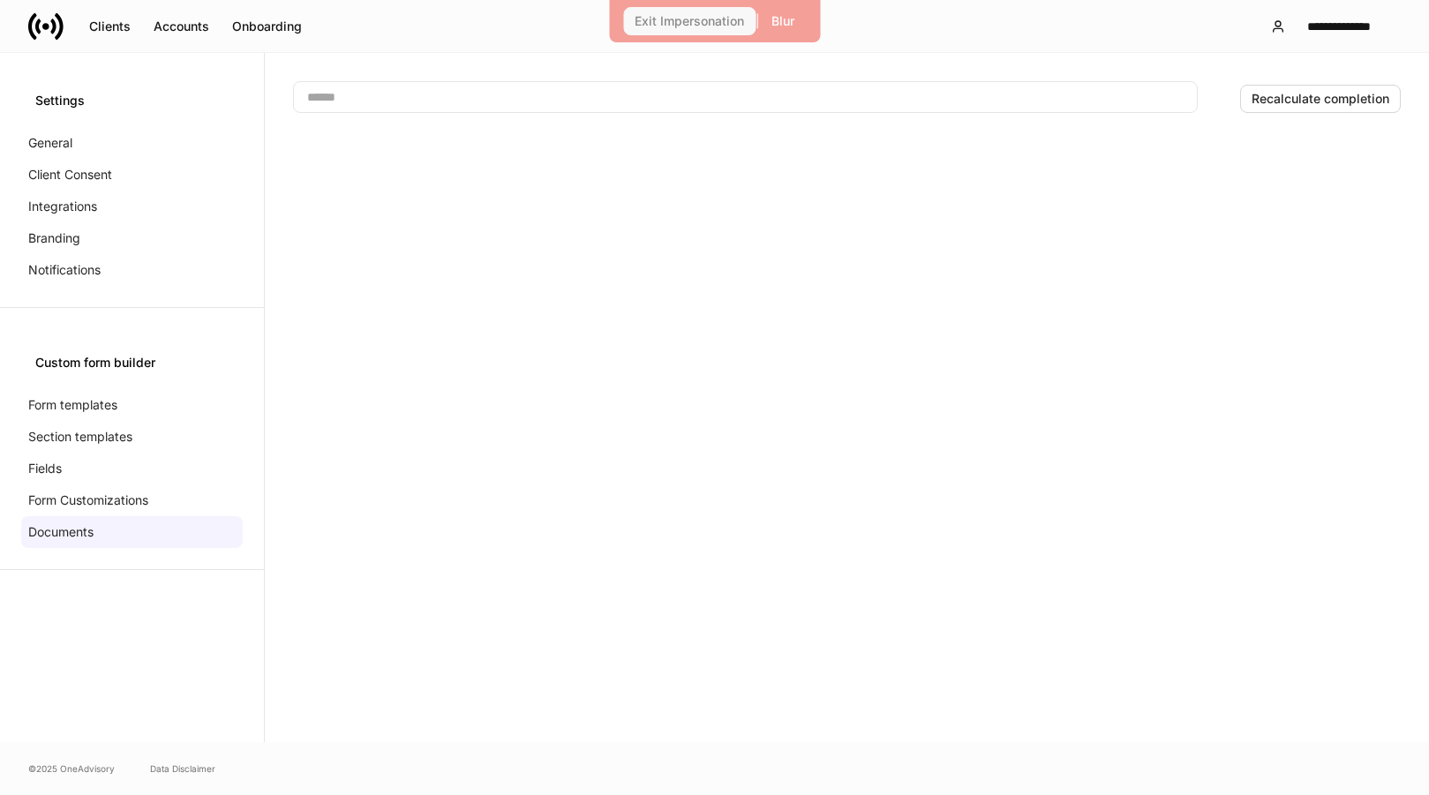
click at [681, 29] on button "Exit Impersonation" at bounding box center [689, 21] width 132 height 28
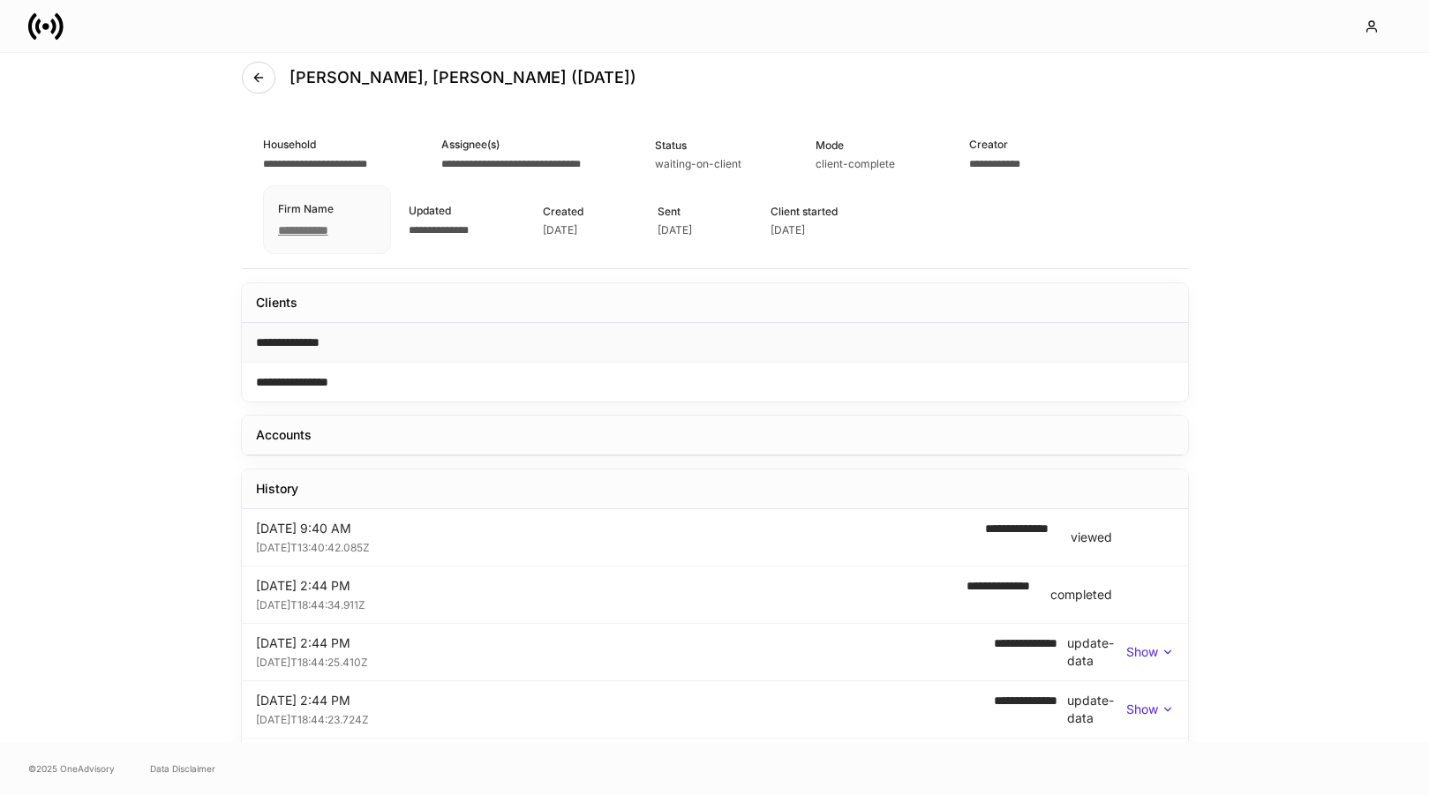
scroll to position [15, 0]
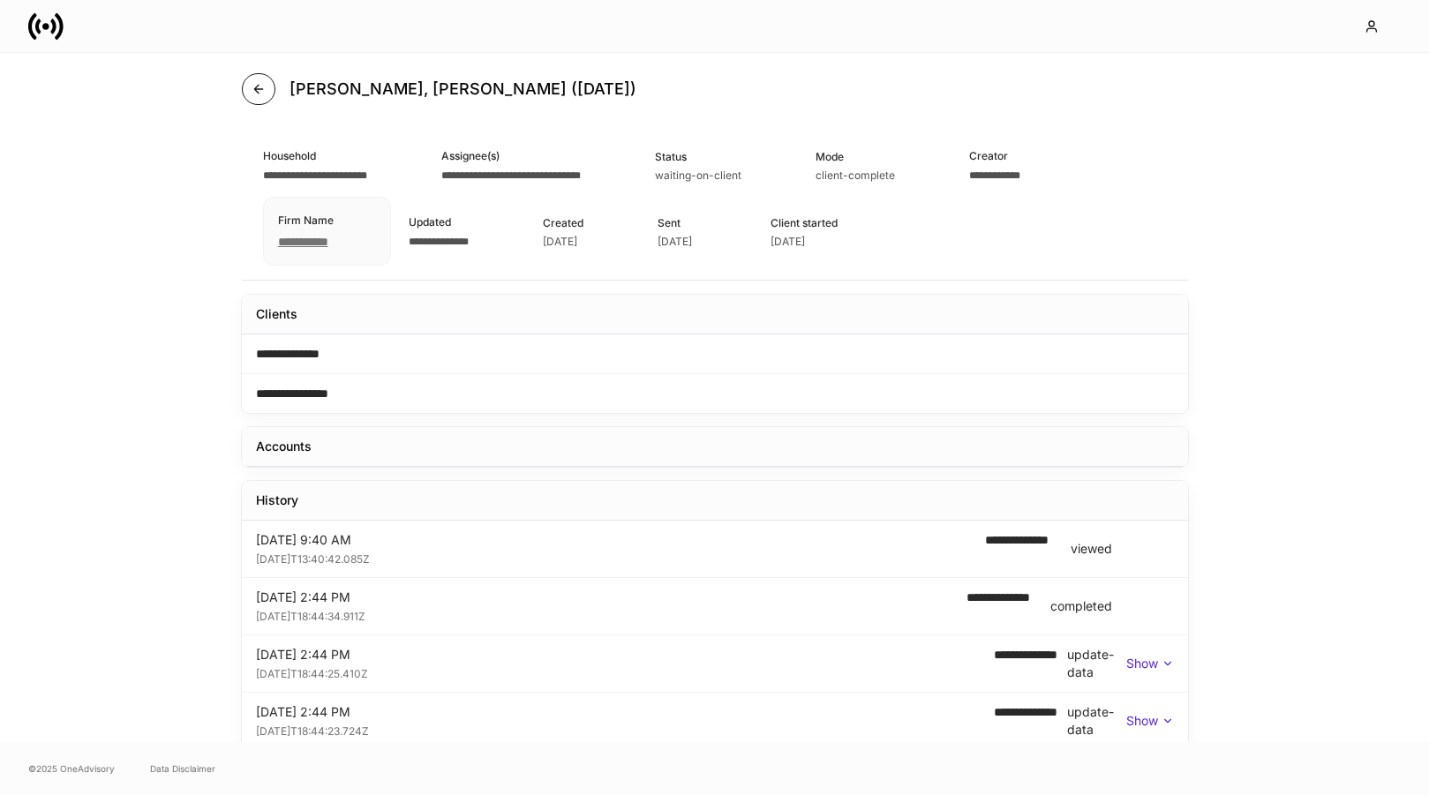
click at [257, 79] on button "button" at bounding box center [259, 89] width 34 height 32
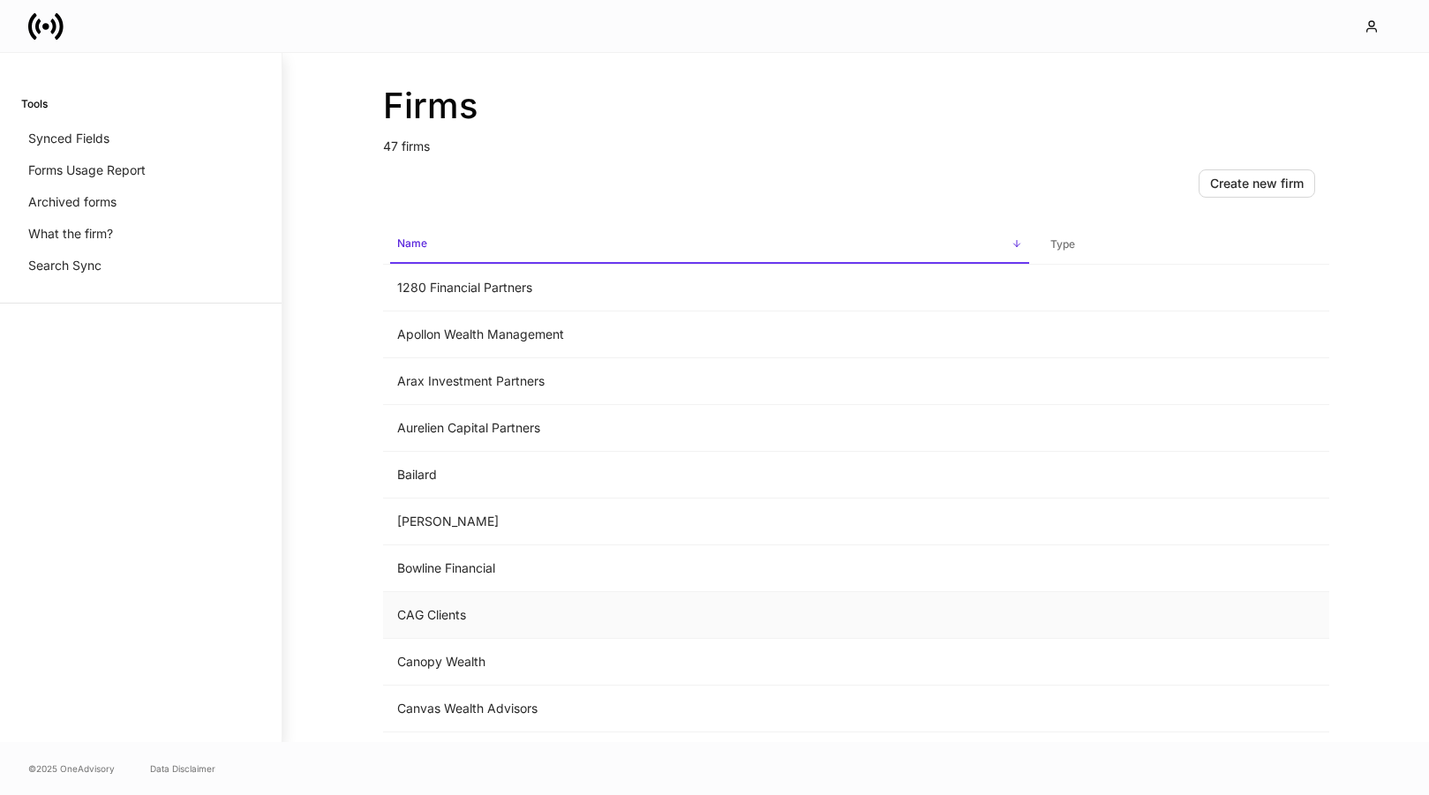
click at [529, 614] on td "CAG Clients" at bounding box center [709, 615] width 653 height 47
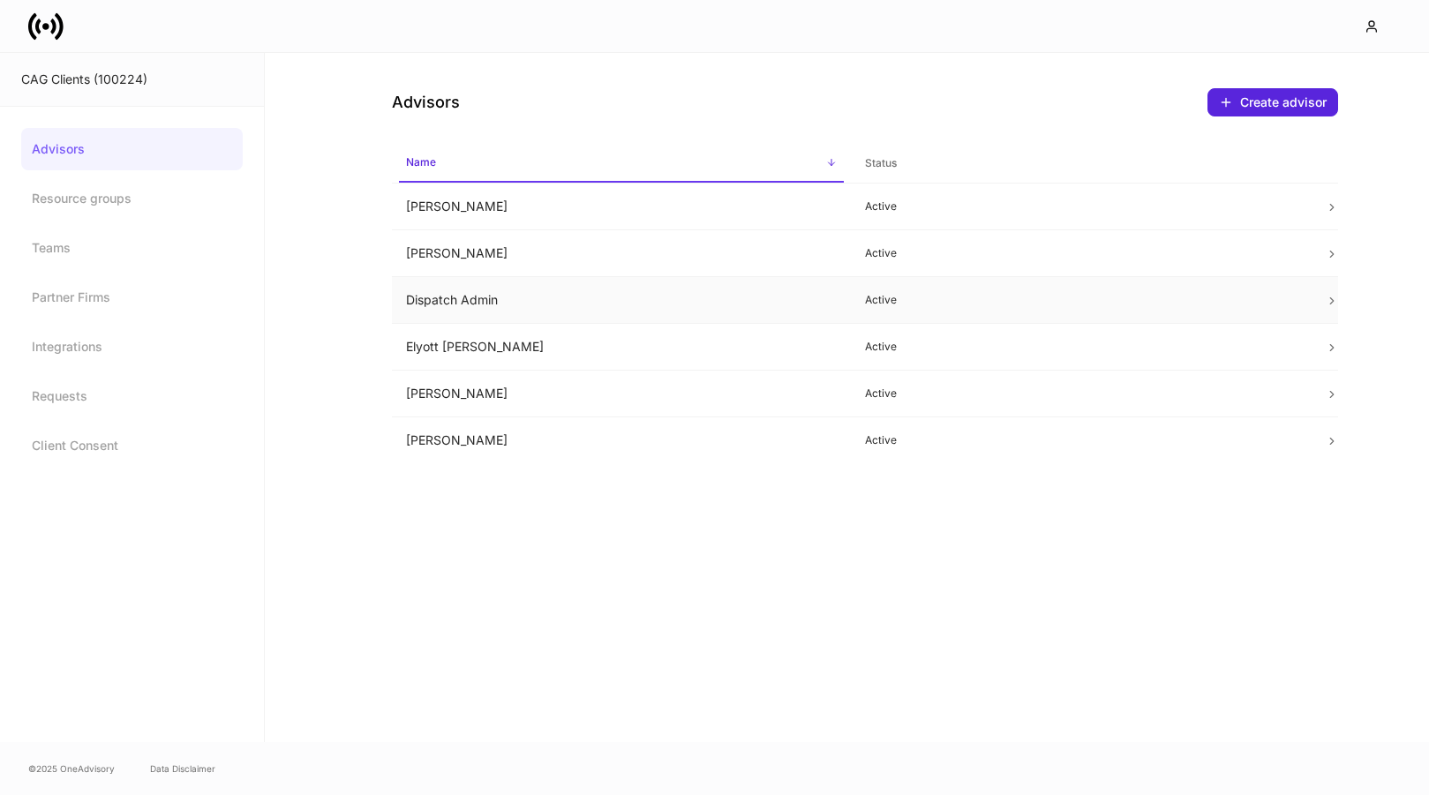
click at [628, 298] on td "Dispatch Admin" at bounding box center [622, 300] width 460 height 47
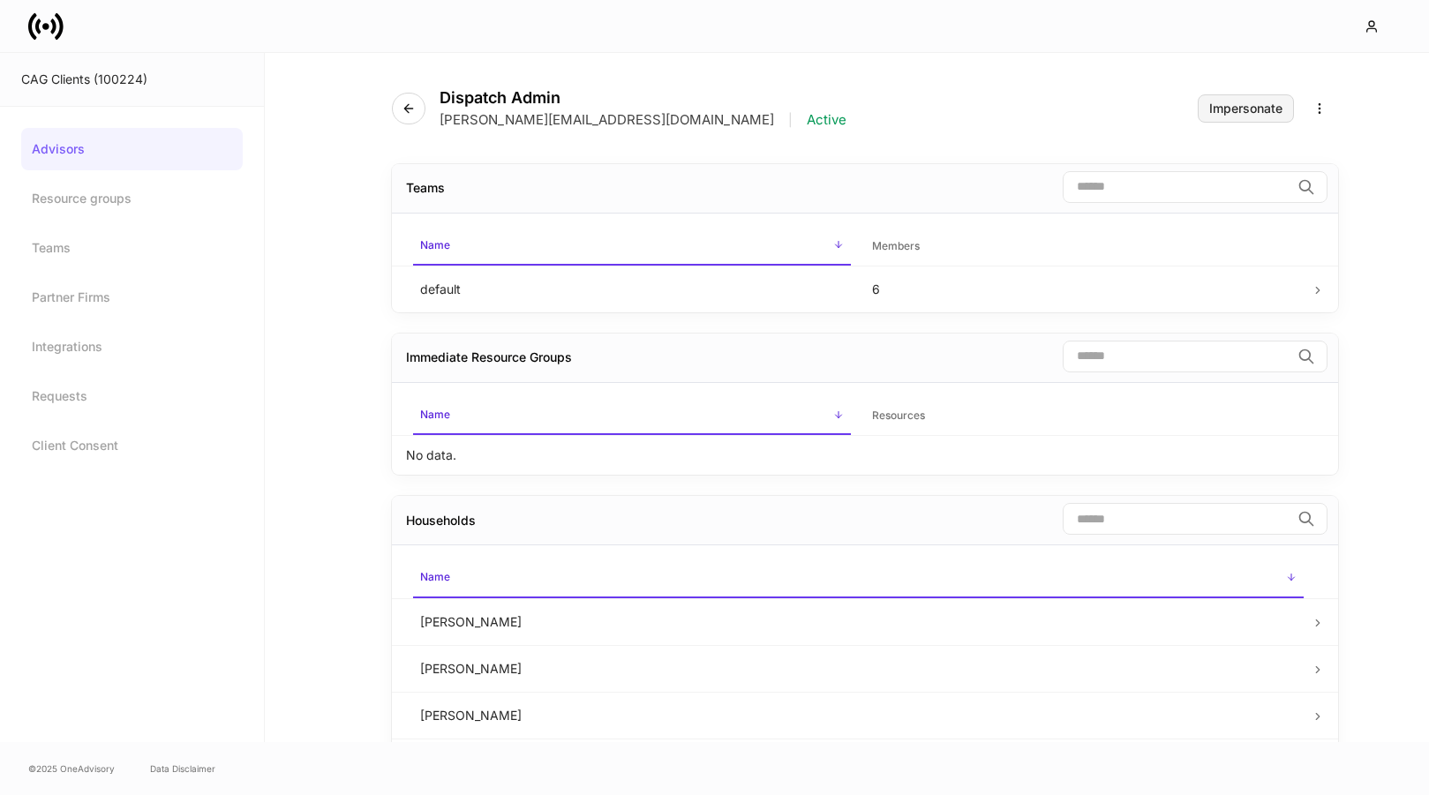
click at [1233, 97] on button "Impersonate" at bounding box center [1245, 108] width 96 height 28
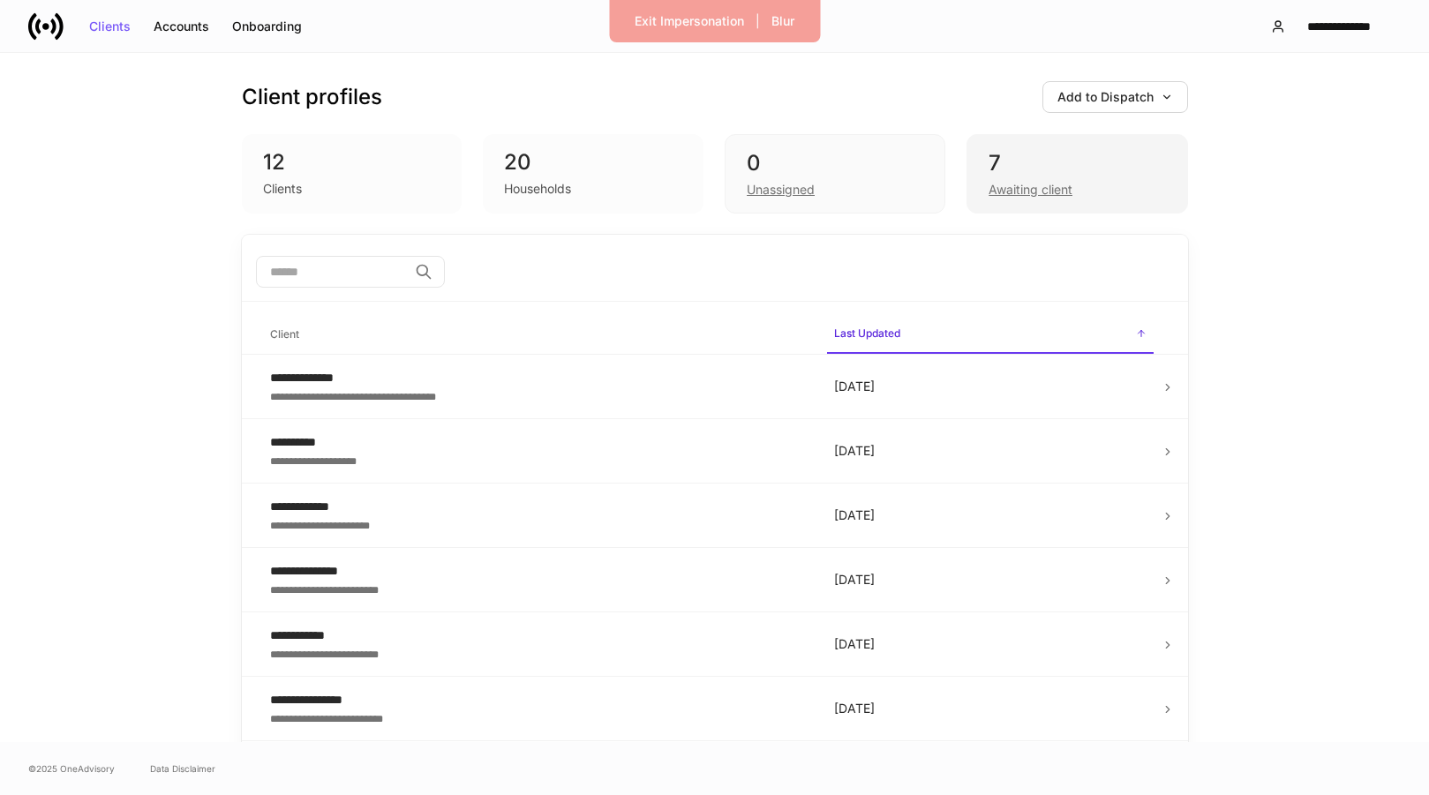
click at [1025, 181] on div "Awaiting client" at bounding box center [1030, 190] width 84 height 18
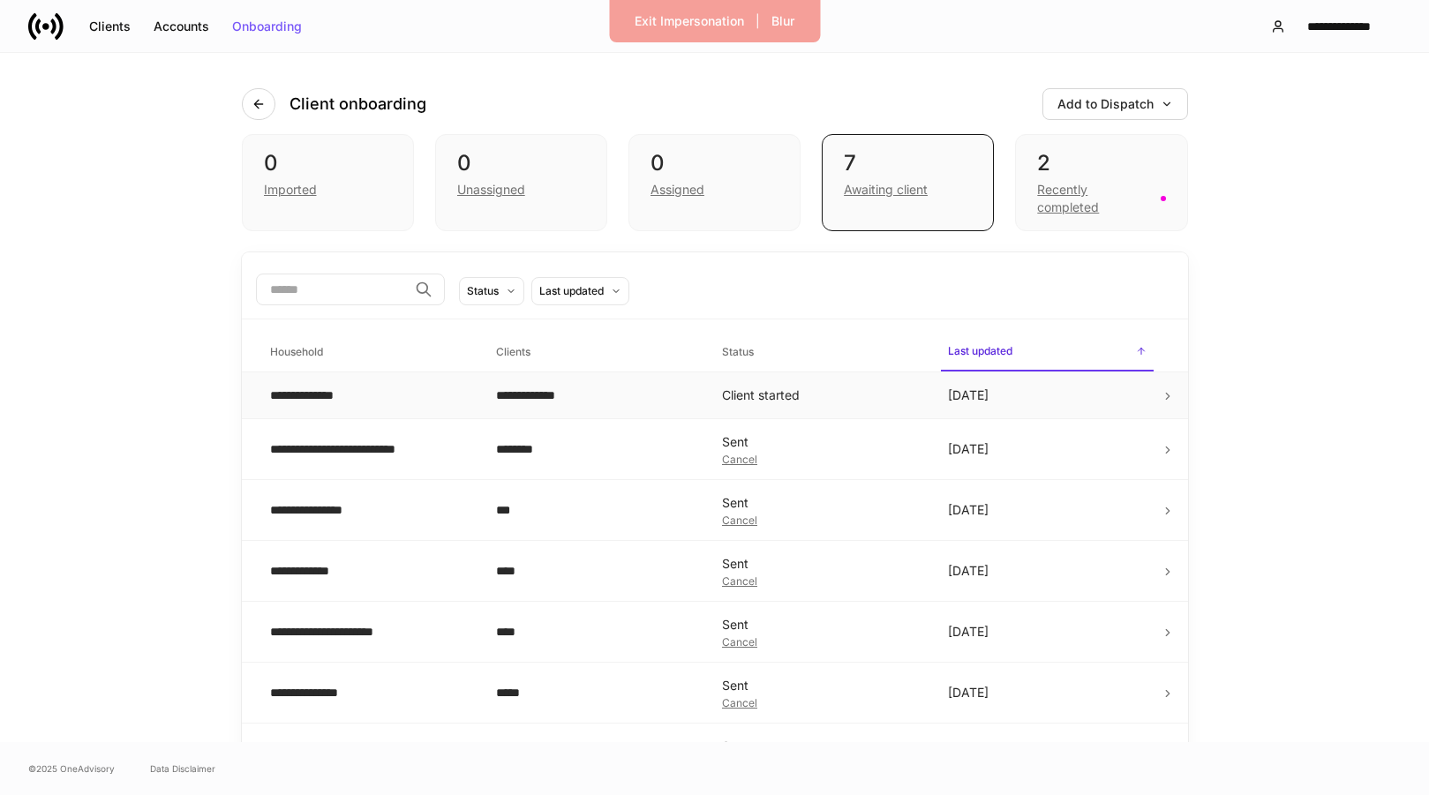
click at [445, 402] on div "**********" at bounding box center [369, 395] width 198 height 18
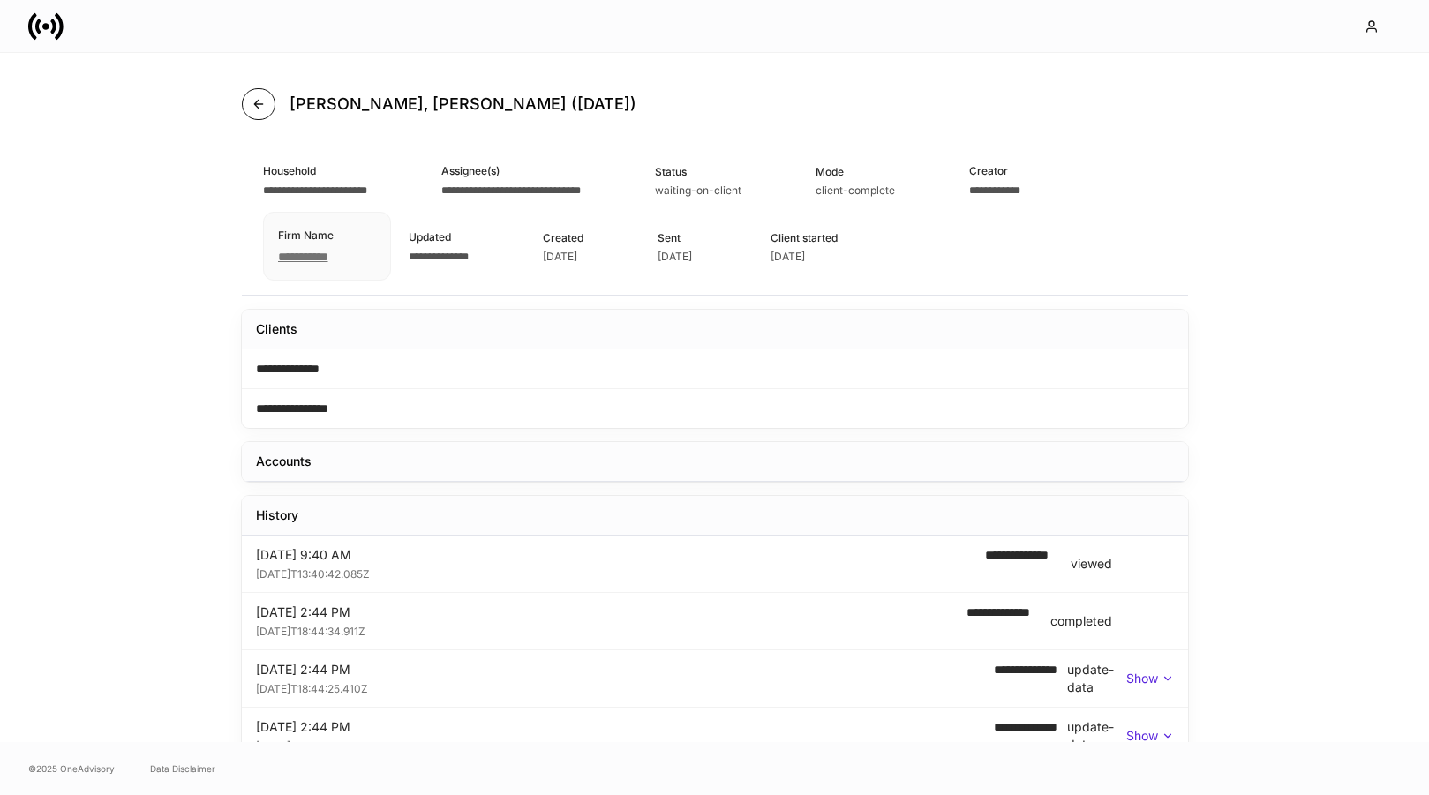
click at [252, 109] on icon "button" at bounding box center [258, 104] width 14 height 14
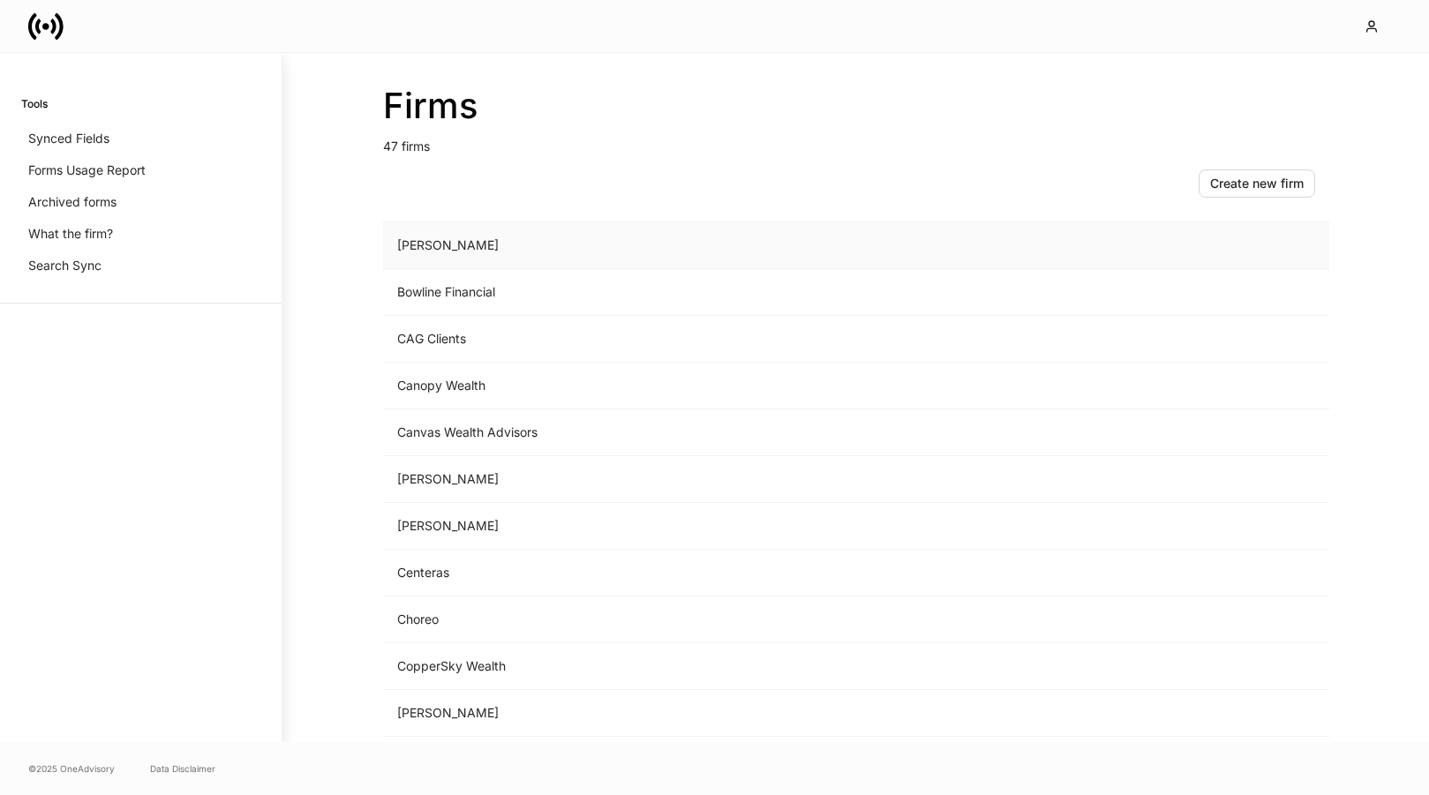
scroll to position [347, 0]
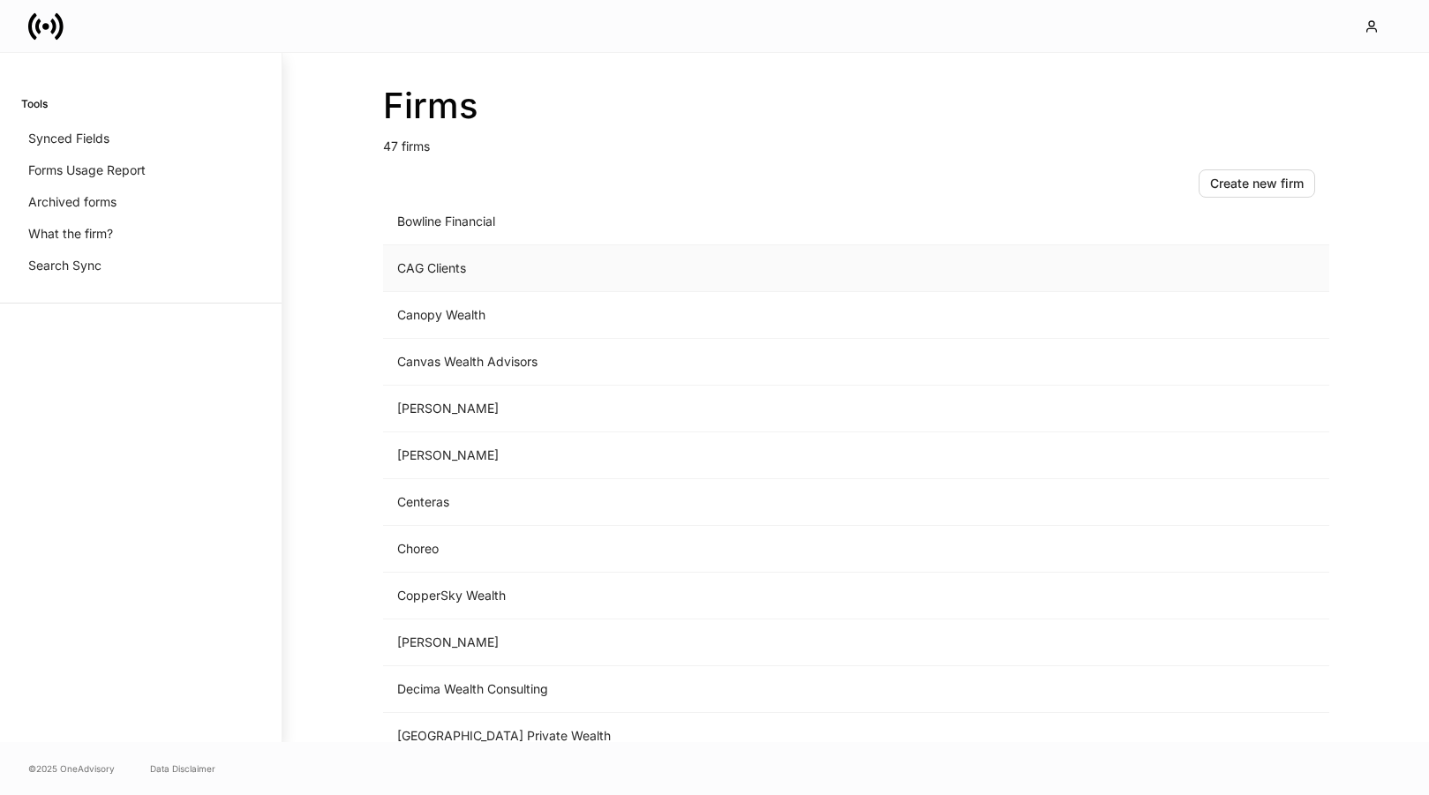
click at [592, 251] on td "CAG Clients" at bounding box center [709, 268] width 653 height 47
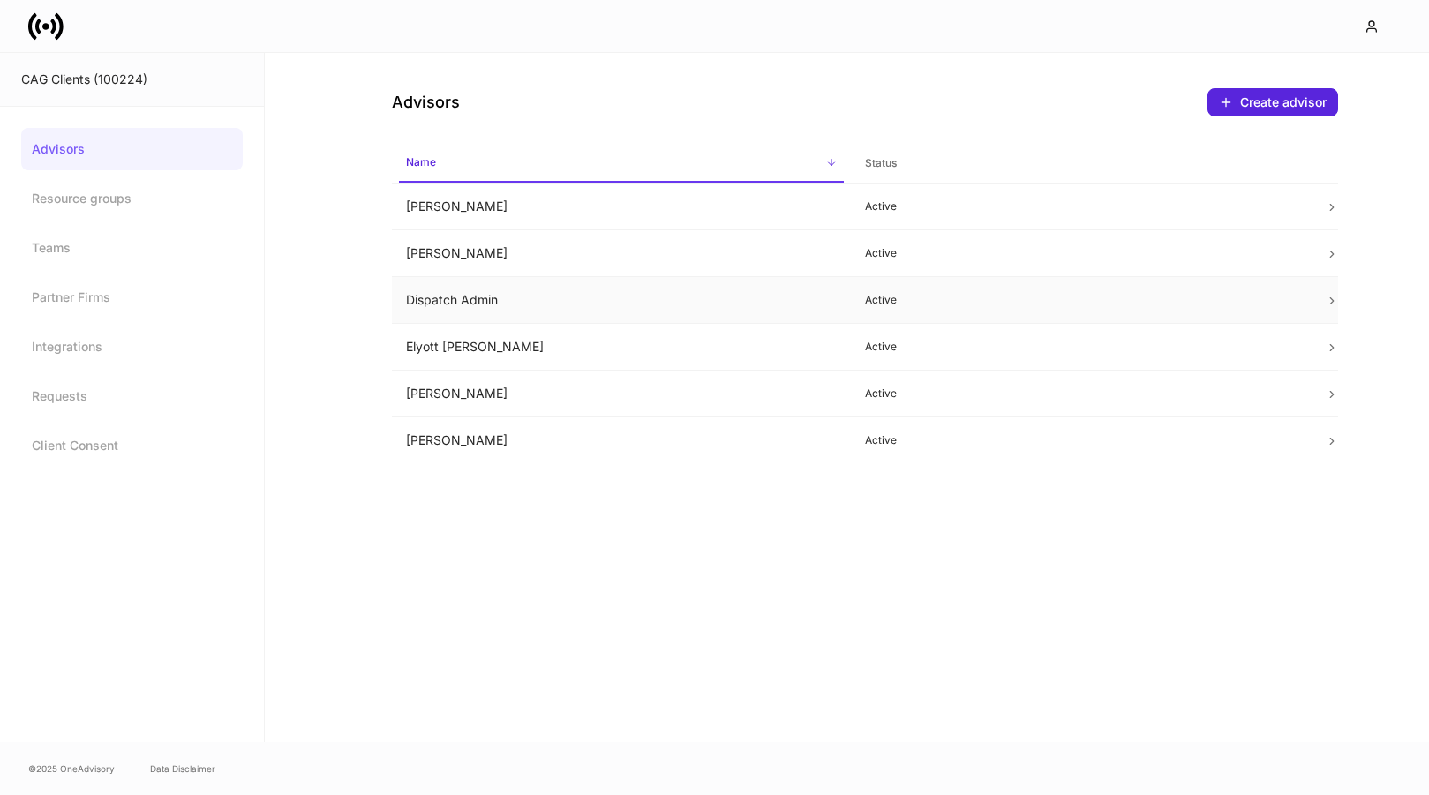
click at [634, 286] on td "Dispatch Admin" at bounding box center [622, 300] width 460 height 47
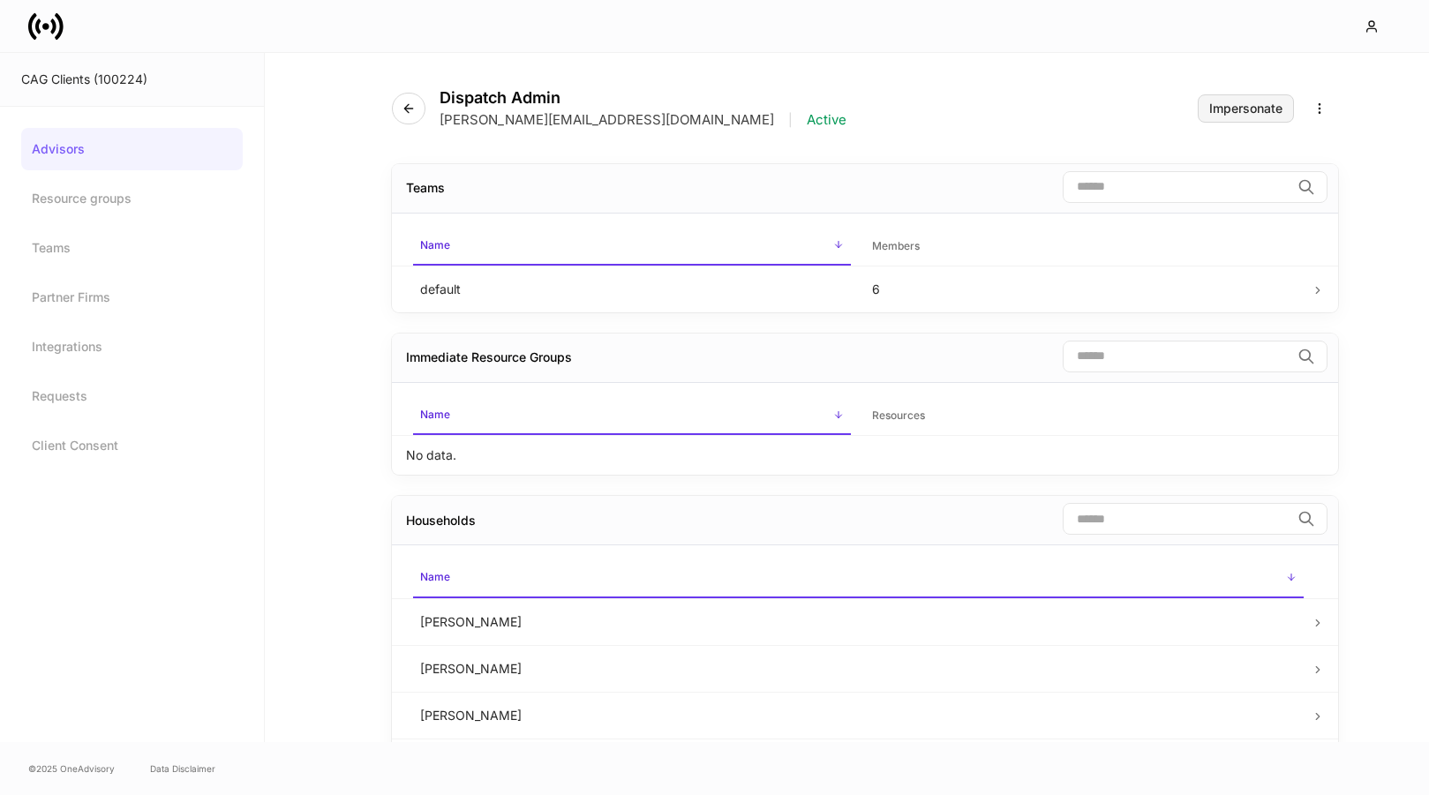
click at [1230, 119] on button "Impersonate" at bounding box center [1245, 108] width 96 height 28
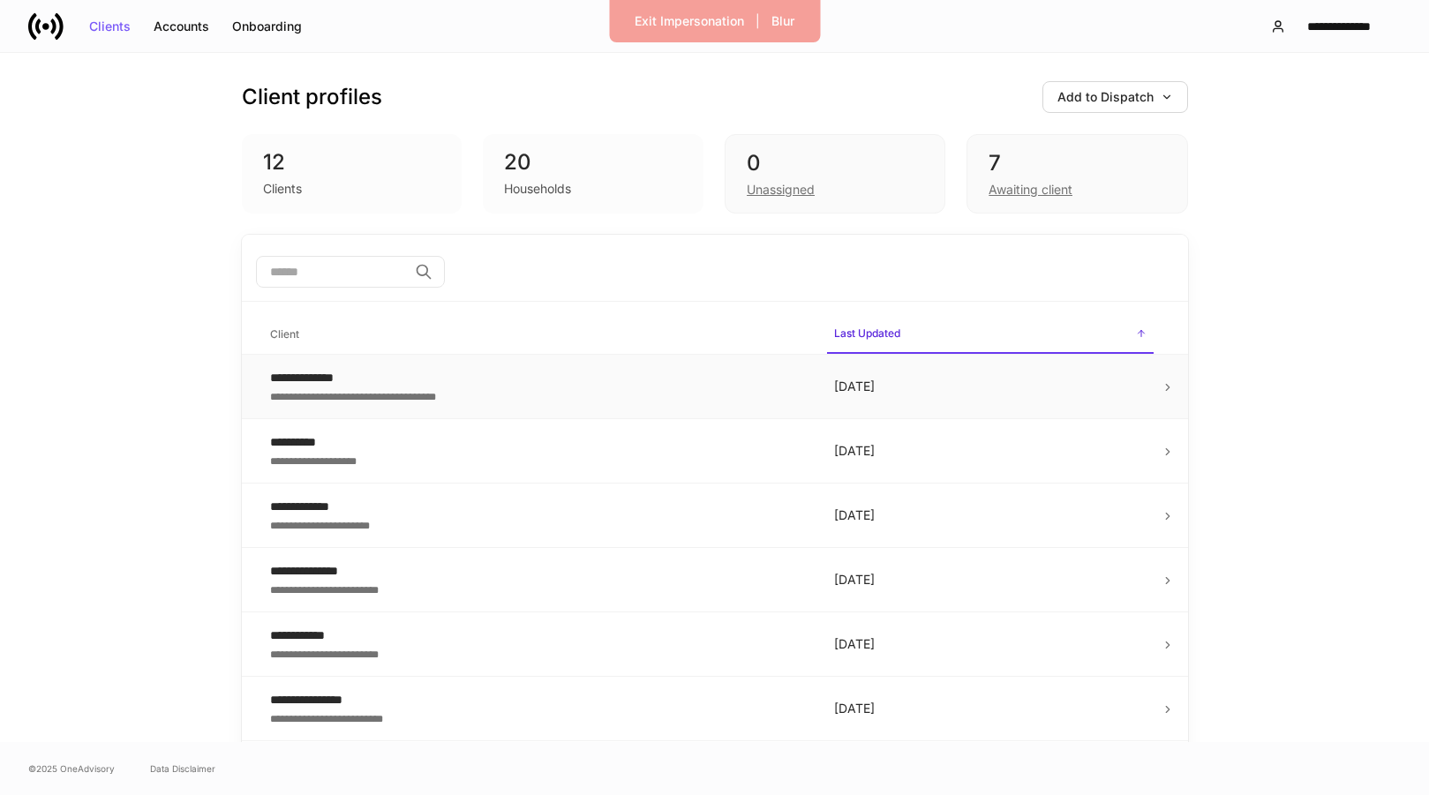
click at [417, 379] on div "**********" at bounding box center [552, 378] width 564 height 18
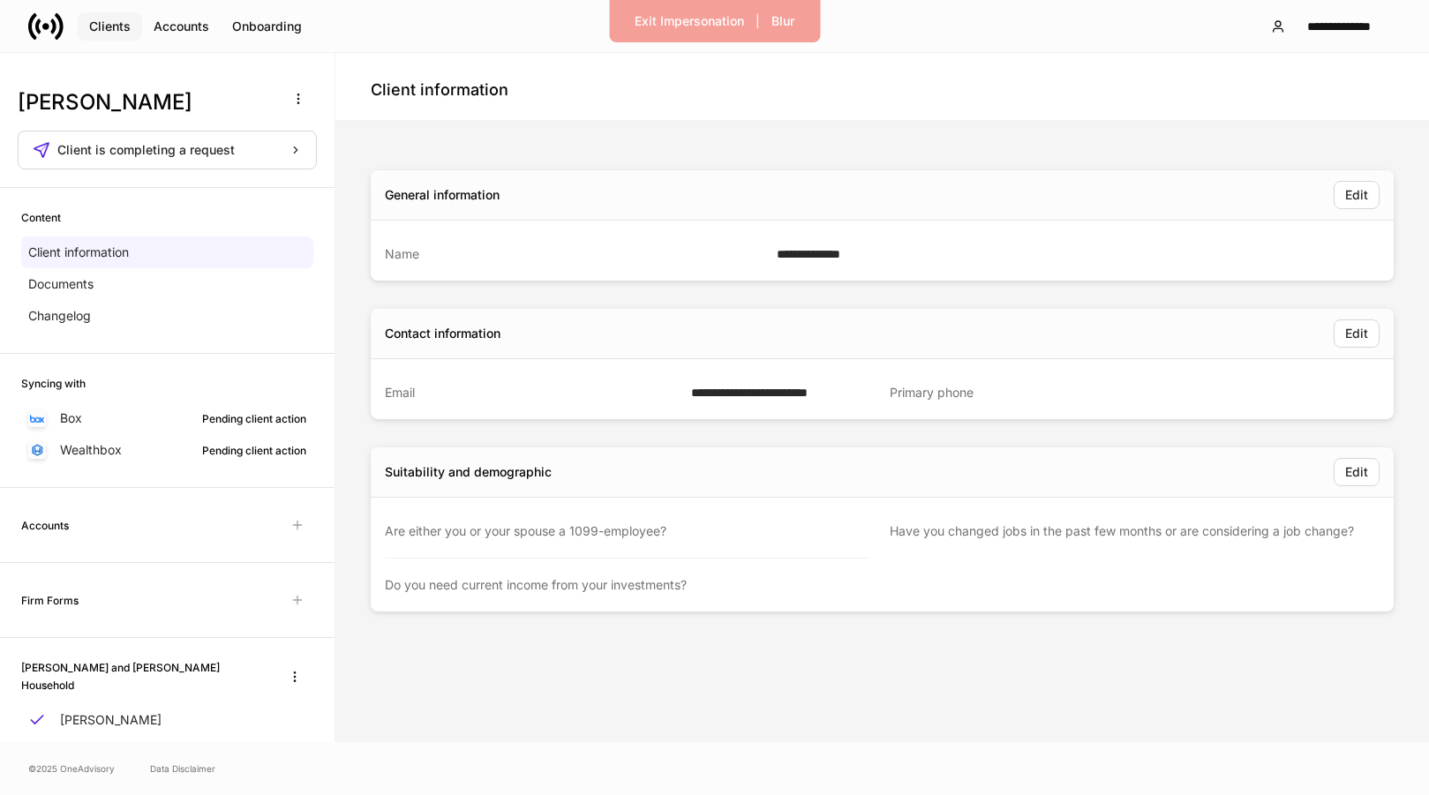
click at [125, 27] on div "Clients" at bounding box center [109, 26] width 41 height 12
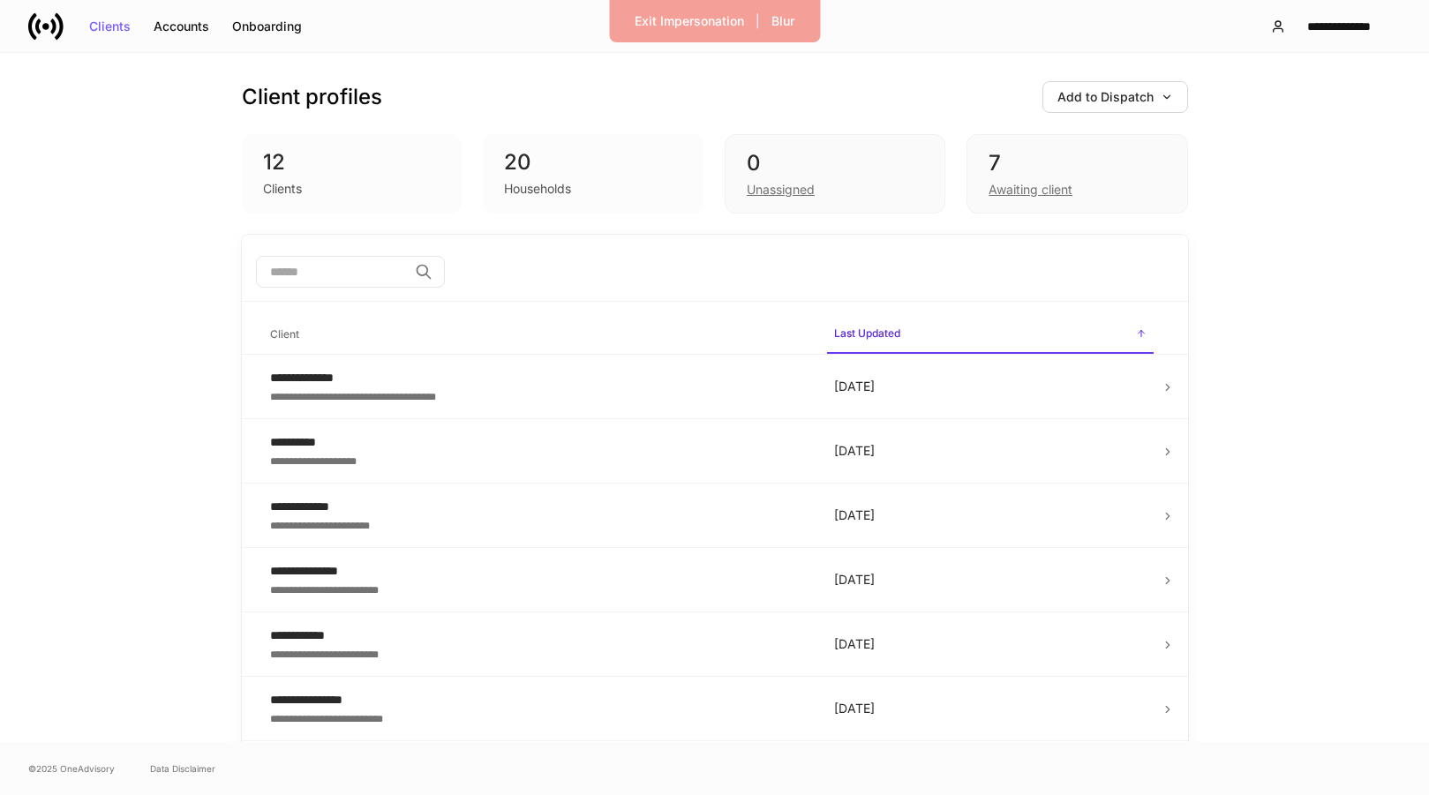
click at [248, 187] on div "12 Clients" at bounding box center [352, 173] width 221 height 79
click at [484, 176] on div "20 Households" at bounding box center [593, 173] width 221 height 79
click at [531, 176] on div "Households" at bounding box center [593, 186] width 178 height 21
click at [722, 19] on div "Exit Impersonation" at bounding box center [688, 21] width 109 height 12
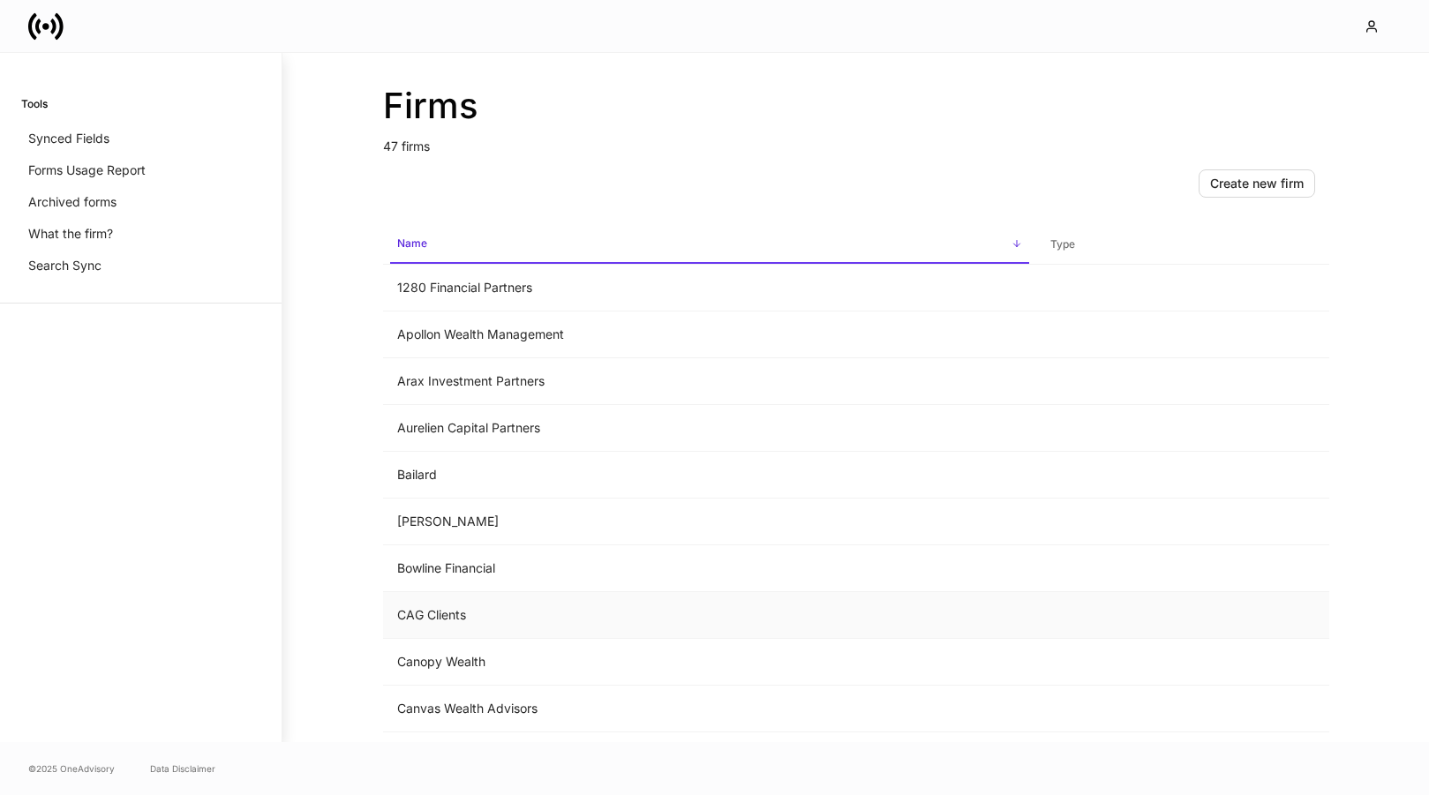
click at [483, 607] on td "CAG Clients" at bounding box center [709, 615] width 653 height 47
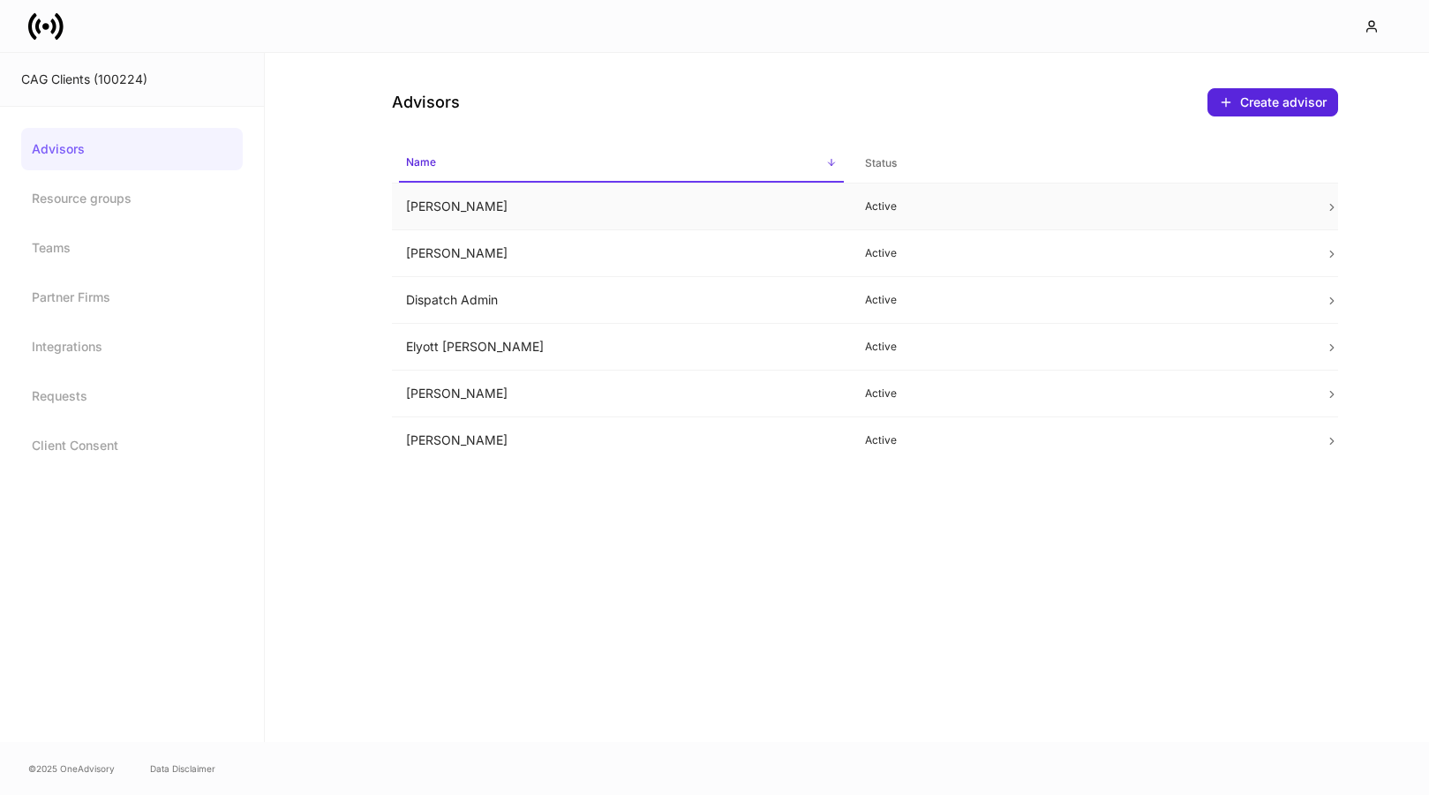
click at [590, 205] on td "[PERSON_NAME]" at bounding box center [622, 207] width 460 height 47
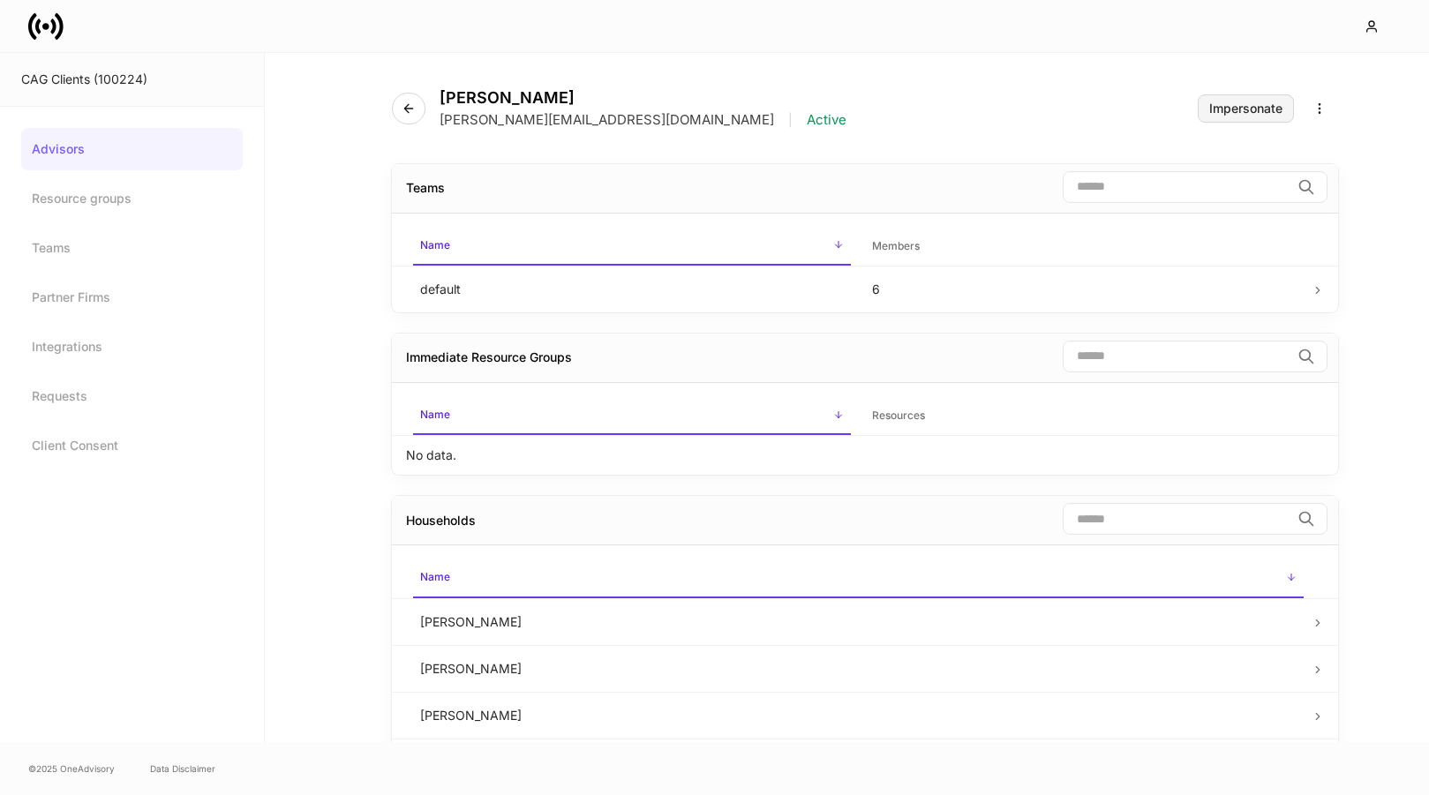
click at [1265, 102] on div "Impersonate" at bounding box center [1245, 108] width 73 height 12
